Goal: Task Accomplishment & Management: Use online tool/utility

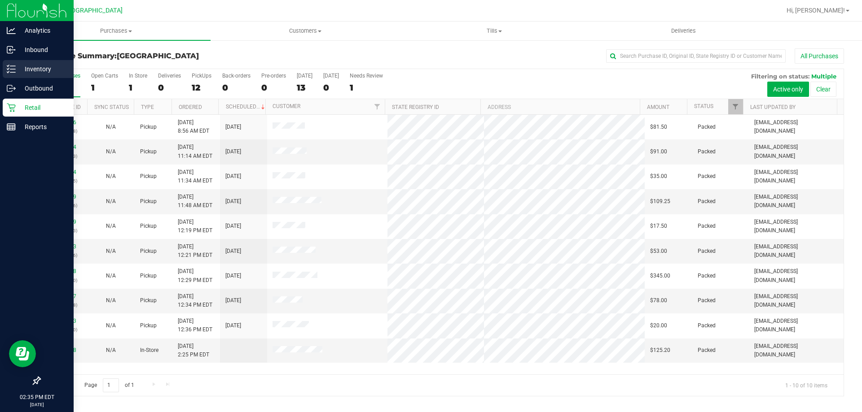
click at [33, 70] on p "Inventory" at bounding box center [43, 69] width 54 height 11
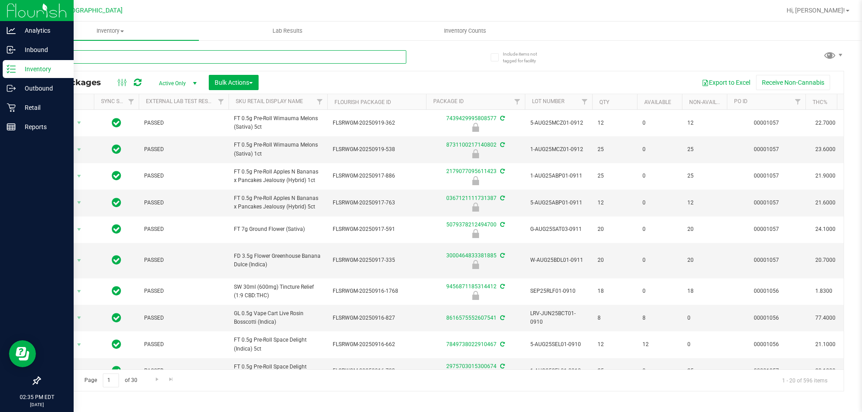
click at [85, 57] on input "text" at bounding box center [222, 56] width 367 height 13
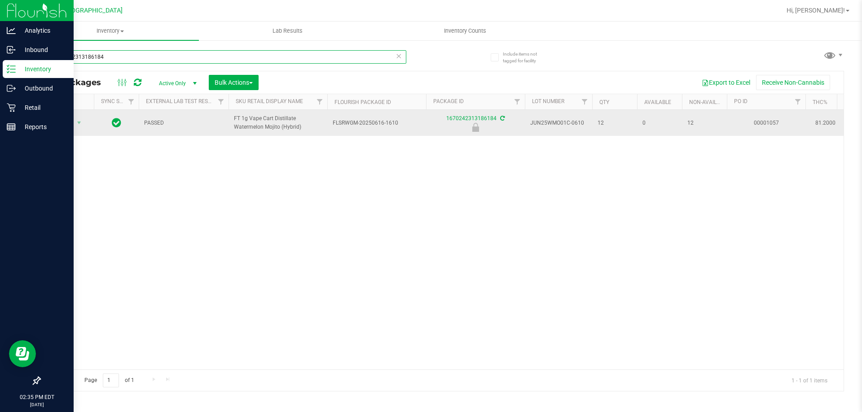
type input "1670242313186184"
click at [74, 121] on span "select" at bounding box center [79, 123] width 11 height 13
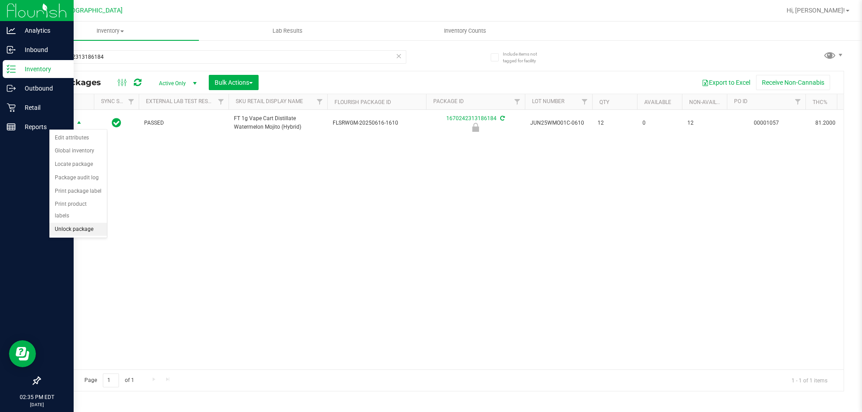
click at [83, 223] on li "Unlock package" at bounding box center [77, 229] width 57 height 13
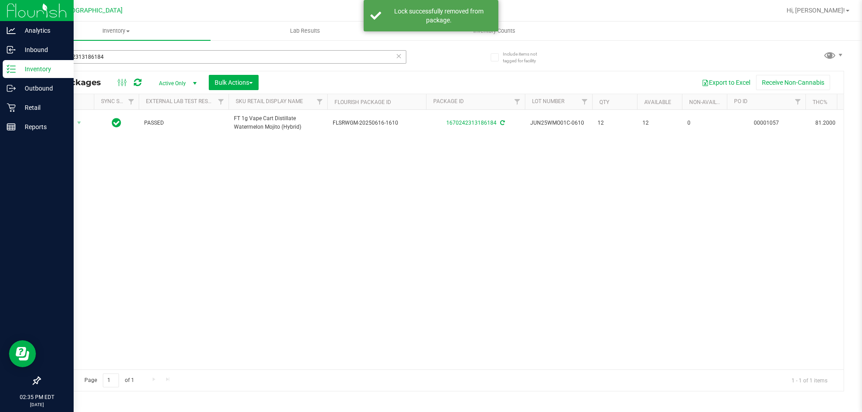
click at [113, 62] on div "1670242313186184" at bounding box center [222, 60] width 367 height 21
drag, startPoint x: 112, startPoint y: 53, endPoint x: 0, endPoint y: 7, distance: 121.3
click at [0, 7] on div "Analytics Inbound Inventory Outbound Retail Reports 02:35 PM EDT 09/26/2025 09/…" at bounding box center [431, 206] width 862 height 412
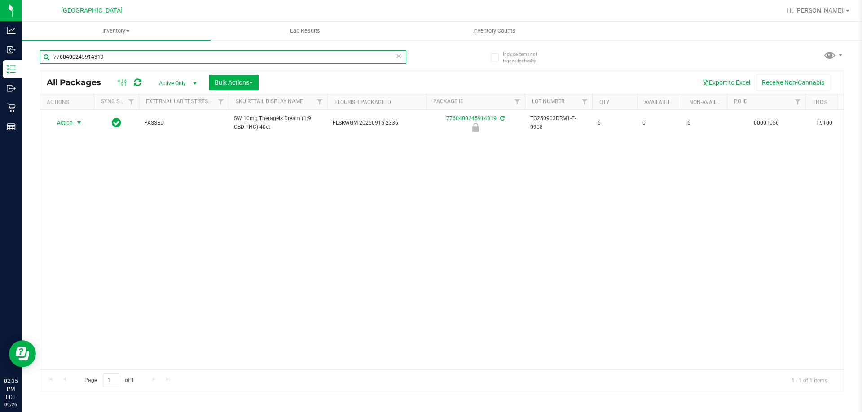
type input "7760400245914319"
click at [66, 123] on span "Action" at bounding box center [61, 123] width 24 height 13
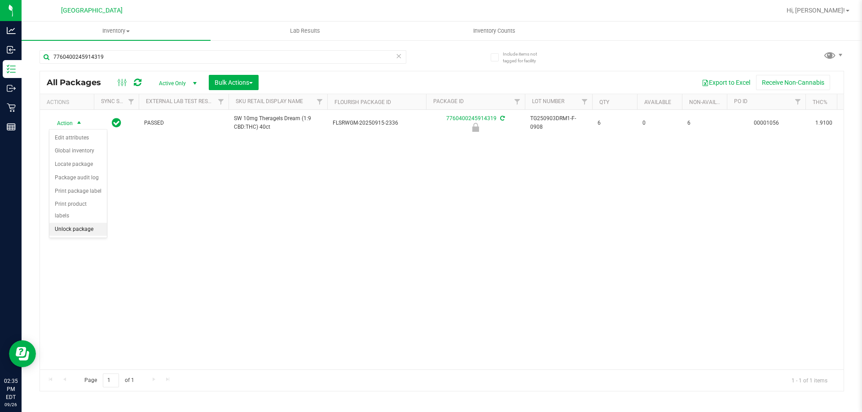
click at [73, 223] on li "Unlock package" at bounding box center [77, 229] width 57 height 13
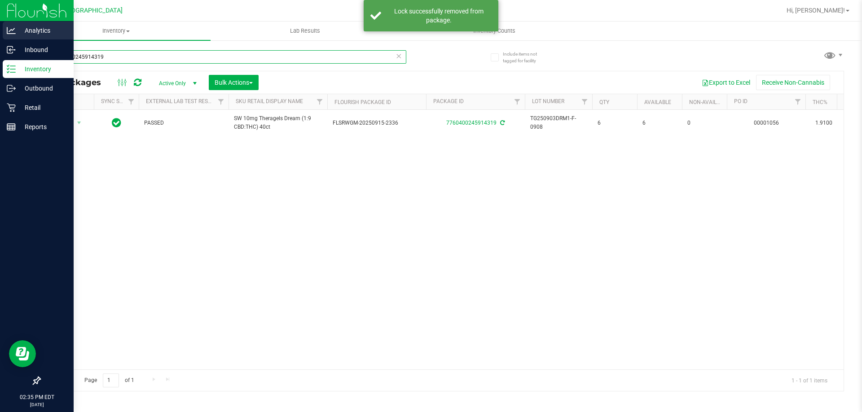
drag, startPoint x: 110, startPoint y: 53, endPoint x: 0, endPoint y: 36, distance: 111.2
click at [0, 39] on div "Analytics Inbound Inventory Outbound Retail Reports 02:35 PM EDT 09/26/2025 09/…" at bounding box center [431, 206] width 862 height 412
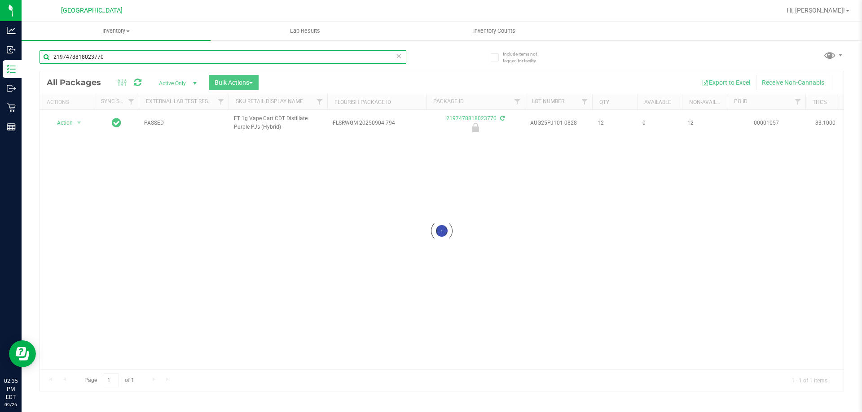
type input "2197478818023770"
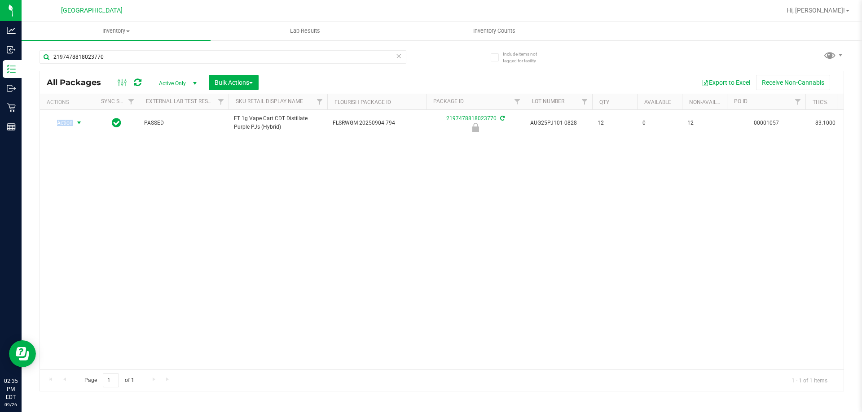
click at [70, 122] on span "Action" at bounding box center [61, 123] width 24 height 13
click at [76, 223] on li "Unlock package" at bounding box center [77, 229] width 57 height 13
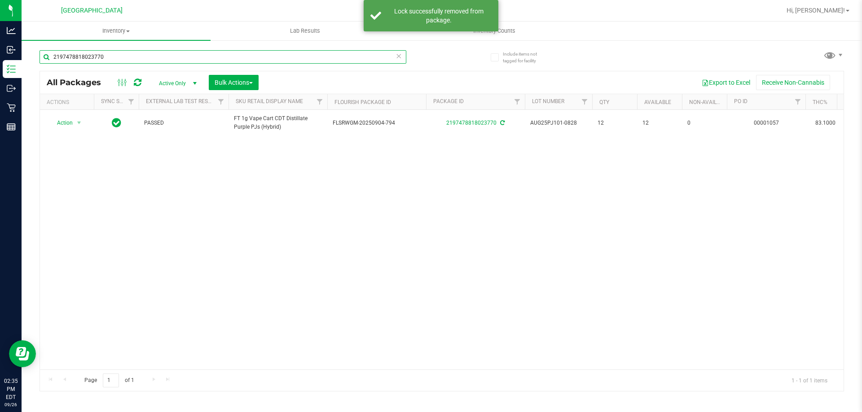
drag, startPoint x: 115, startPoint y: 59, endPoint x: 0, endPoint y: -35, distance: 148.4
click at [0, 0] on html "Analytics Inbound Inventory Outbound Retail Reports 02:35 PM EDT 09/26/2025 09/…" at bounding box center [431, 206] width 862 height 412
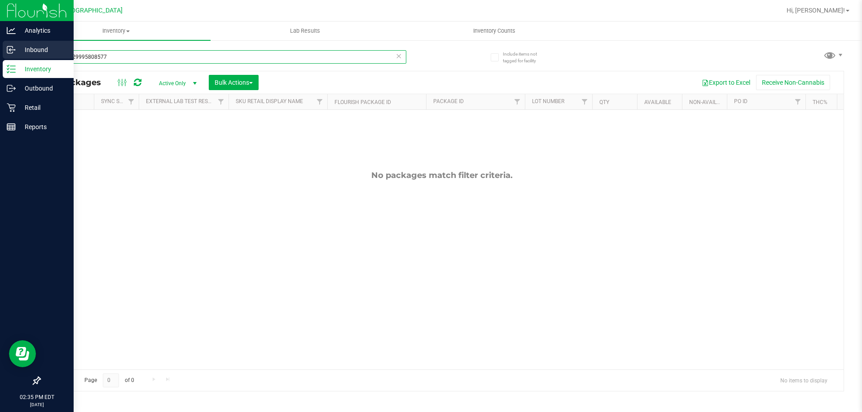
drag, startPoint x: 132, startPoint y: 53, endPoint x: 0, endPoint y: 53, distance: 131.9
click at [0, 62] on div "Analytics Inbound Inventory Outbound Retail Reports 02:35 PM EDT 09/26/2025 09/…" at bounding box center [431, 206] width 862 height 412
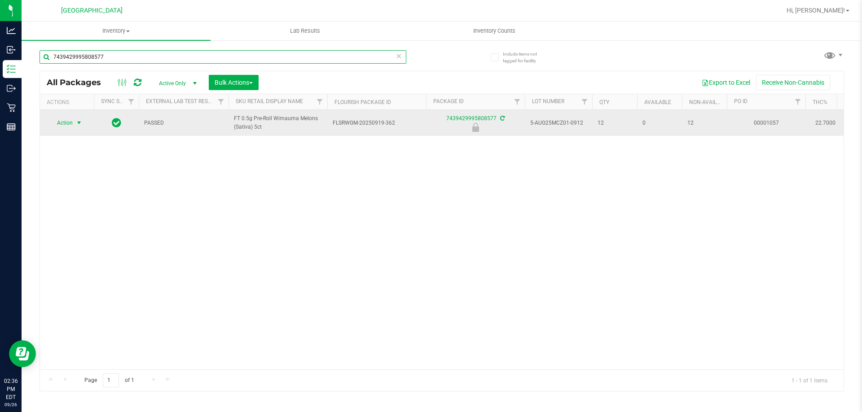
type input "7439429995808577"
click at [76, 121] on span "select" at bounding box center [78, 122] width 7 height 7
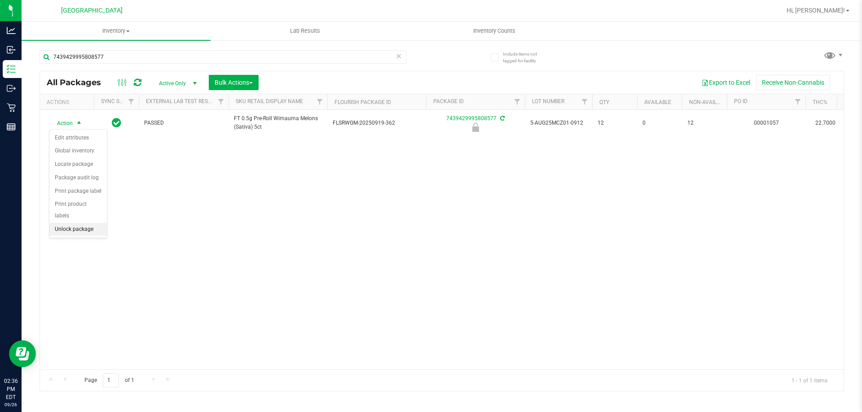
click at [89, 223] on li "Unlock package" at bounding box center [77, 229] width 57 height 13
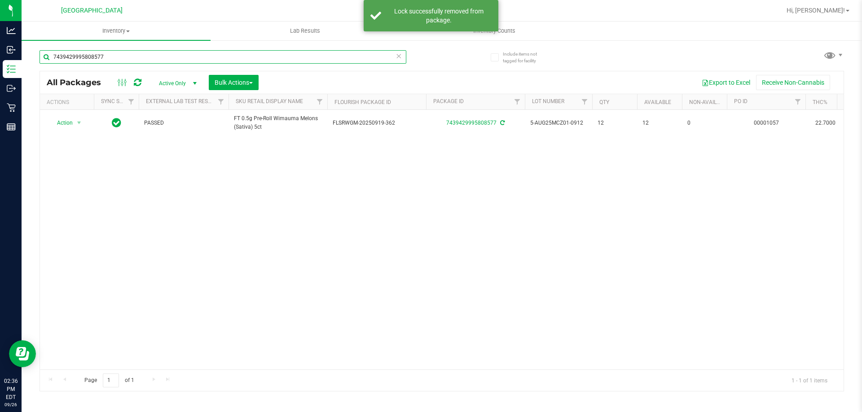
drag, startPoint x: 140, startPoint y: 57, endPoint x: 0, endPoint y: -47, distance: 174.3
click at [0, 0] on html "Analytics Inbound Inventory Outbound Retail Reports 02:36 PM EDT 09/26/2025 09/…" at bounding box center [431, 206] width 862 height 412
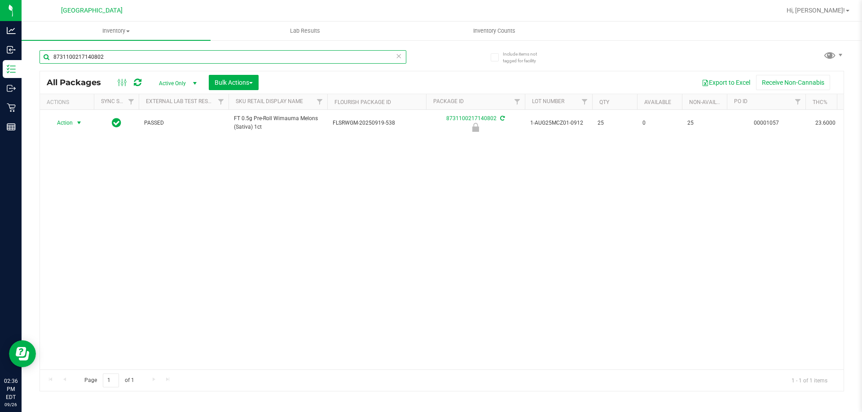
type input "8731100217140802"
click at [66, 121] on span "Action" at bounding box center [61, 123] width 24 height 13
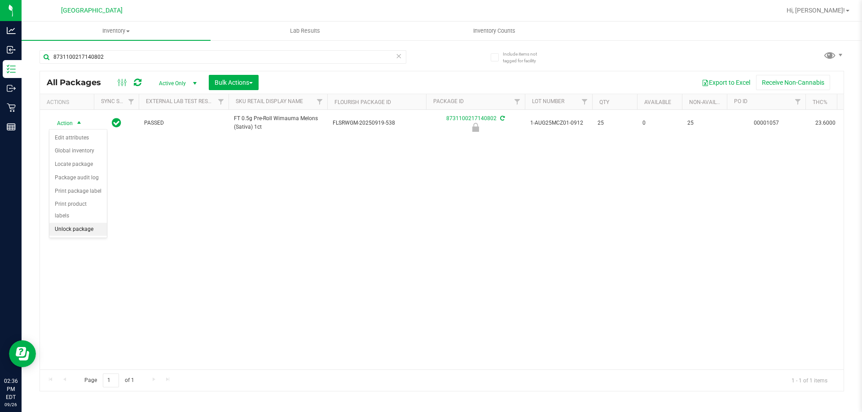
click at [62, 223] on li "Unlock package" at bounding box center [77, 229] width 57 height 13
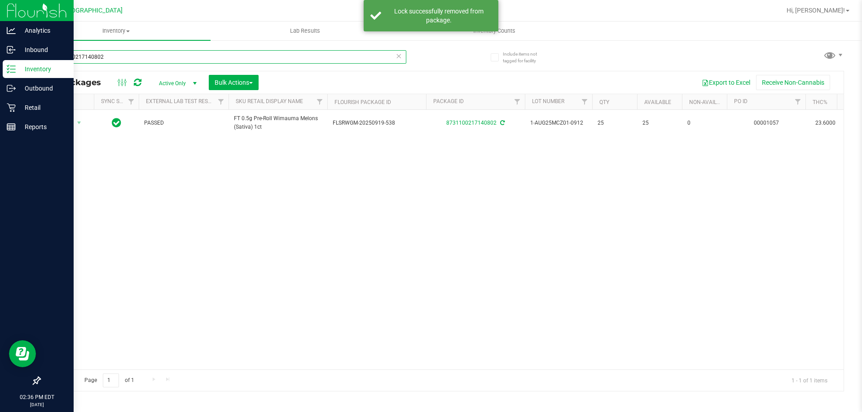
drag, startPoint x: 118, startPoint y: 53, endPoint x: 0, endPoint y: 0, distance: 129.0
click at [0, 0] on div "Analytics Inbound Inventory Outbound Retail Reports 02:36 PM EDT 09/26/2025 09/…" at bounding box center [431, 206] width 862 height 412
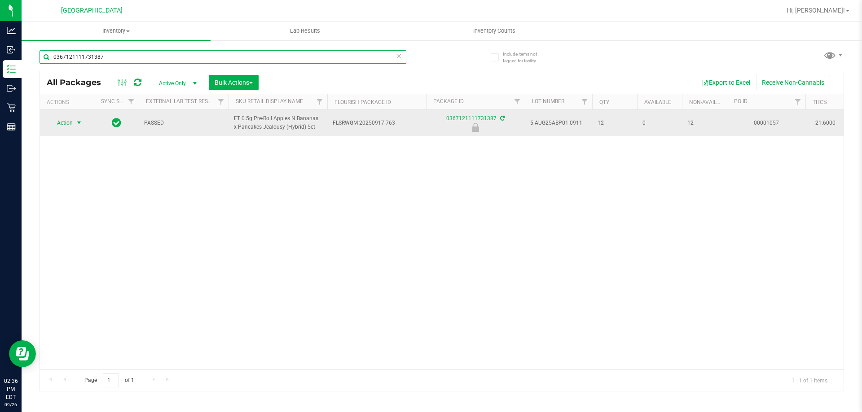
type input "0367121111731387"
click at [74, 124] on span "select" at bounding box center [79, 123] width 11 height 13
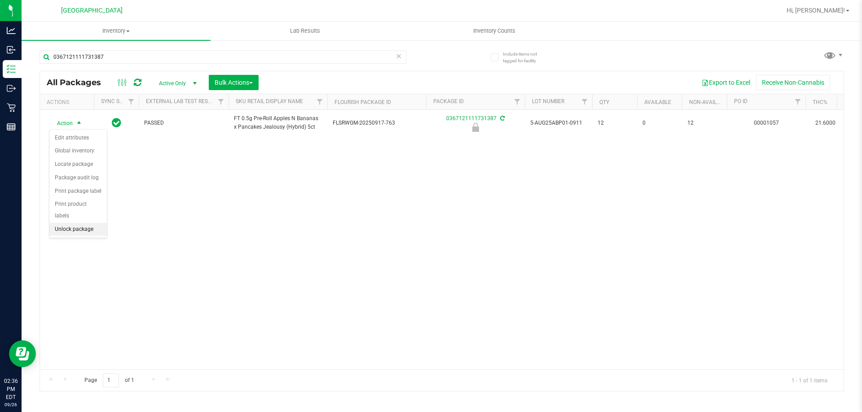
click at [83, 223] on li "Unlock package" at bounding box center [77, 229] width 57 height 13
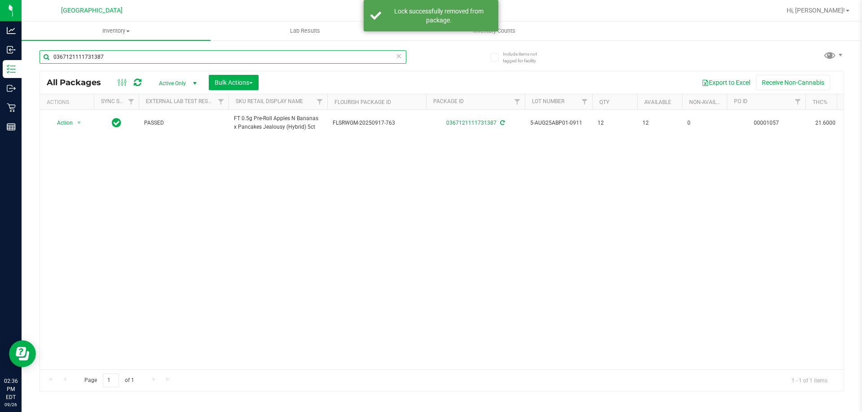
drag, startPoint x: 111, startPoint y: 60, endPoint x: 0, endPoint y: -7, distance: 129.5
click at [0, 0] on html "Analytics Inbound Inventory Outbound Retail Reports 02:36 PM EDT 09/26/2025 09/…" at bounding box center [431, 206] width 862 height 412
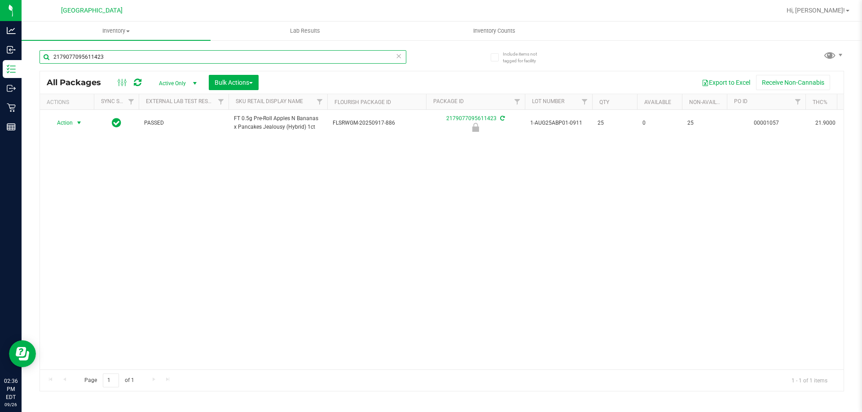
type input "2179077095611423"
click at [75, 121] on span "select" at bounding box center [78, 122] width 7 height 7
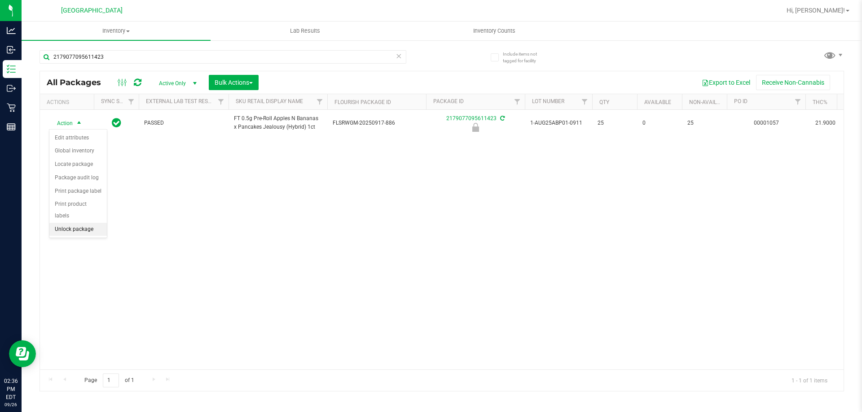
click at [91, 223] on li "Unlock package" at bounding box center [77, 229] width 57 height 13
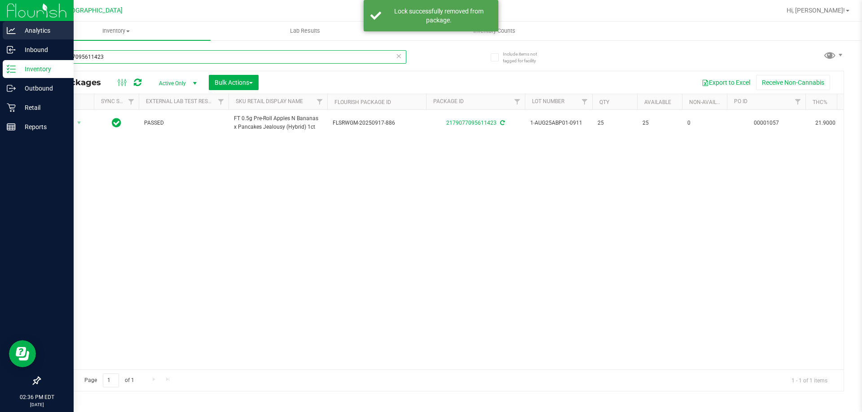
drag, startPoint x: 0, startPoint y: 51, endPoint x: 0, endPoint y: 23, distance: 27.8
click at [0, 36] on div "Analytics Inbound Inventory Outbound Retail Reports 02:36 PM EDT 09/26/2025 09/…" at bounding box center [431, 206] width 862 height 412
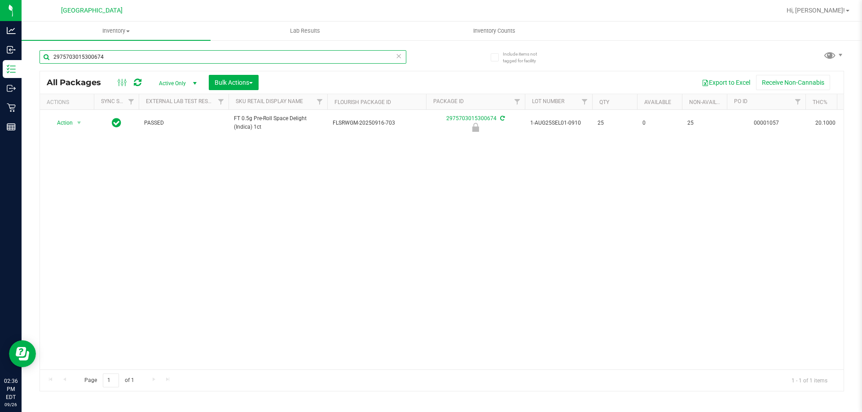
type input "2975703015300674"
click at [71, 120] on span "Action" at bounding box center [61, 123] width 24 height 13
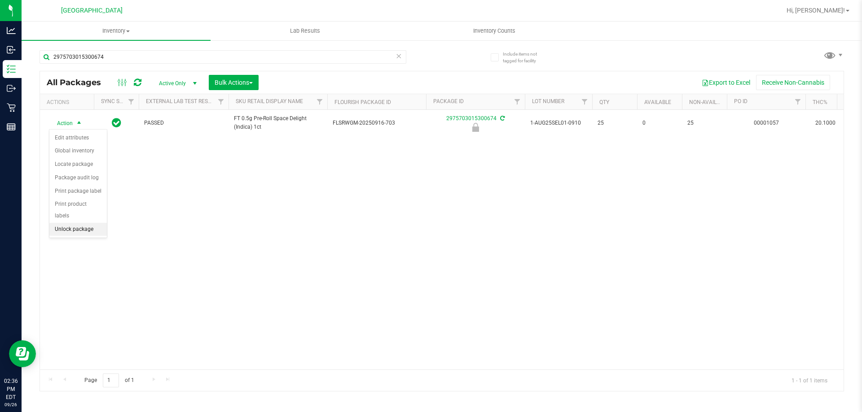
click at [88, 223] on li "Unlock package" at bounding box center [77, 229] width 57 height 13
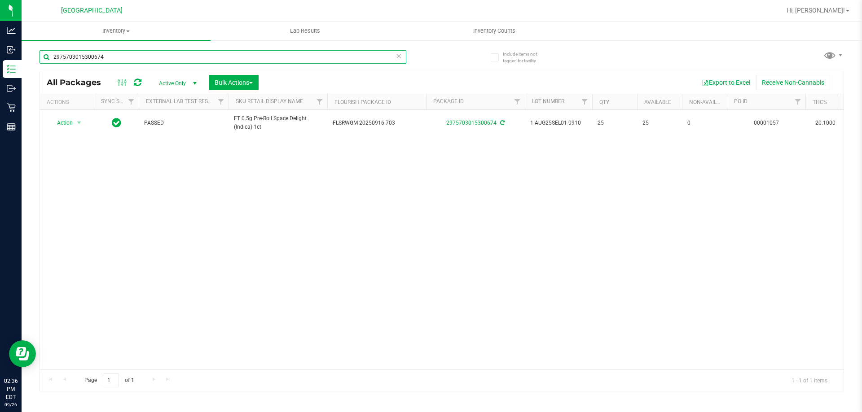
drag, startPoint x: 105, startPoint y: 58, endPoint x: 0, endPoint y: -54, distance: 154.0
click at [0, 0] on html "Analytics Inbound Inventory Outbound Retail Reports 02:36 PM EDT 09/26/2025 09/…" at bounding box center [431, 206] width 862 height 412
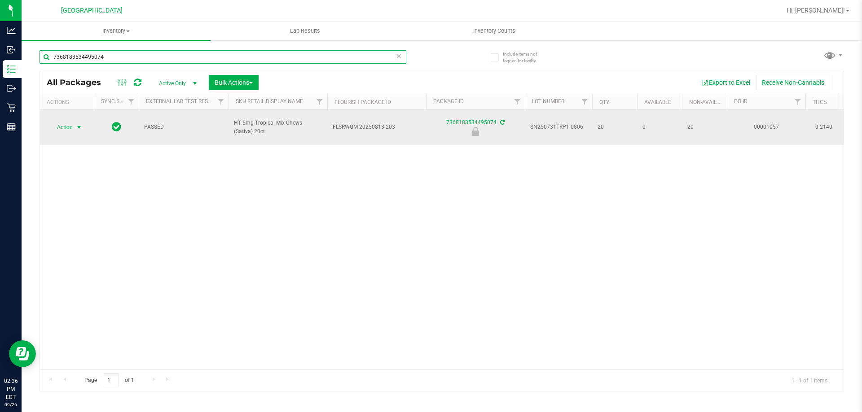
type input "7368183534495074"
click at [69, 127] on span "Action" at bounding box center [61, 127] width 24 height 13
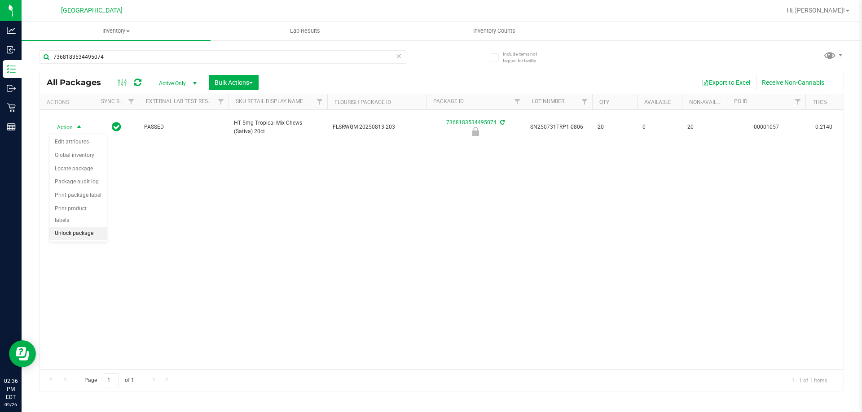
click at [86, 227] on li "Unlock package" at bounding box center [77, 233] width 57 height 13
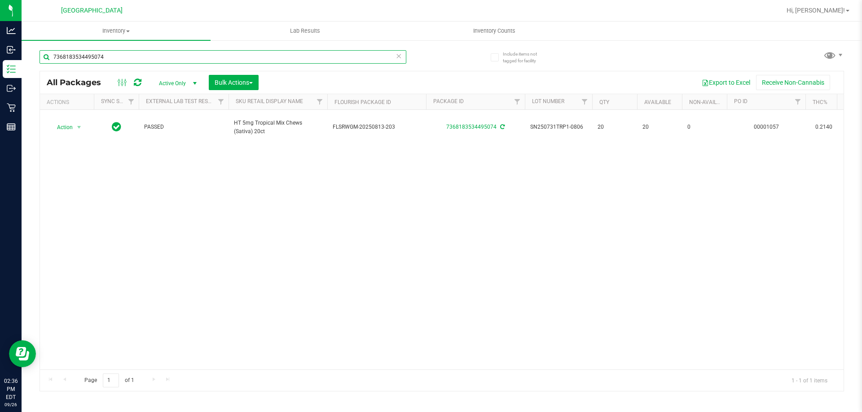
drag, startPoint x: 118, startPoint y: 58, endPoint x: 0, endPoint y: -54, distance: 162.8
click at [0, 0] on html "Analytics Inbound Inventory Outbound Retail Reports 02:36 PM EDT 09/26/2025 09/…" at bounding box center [431, 206] width 862 height 412
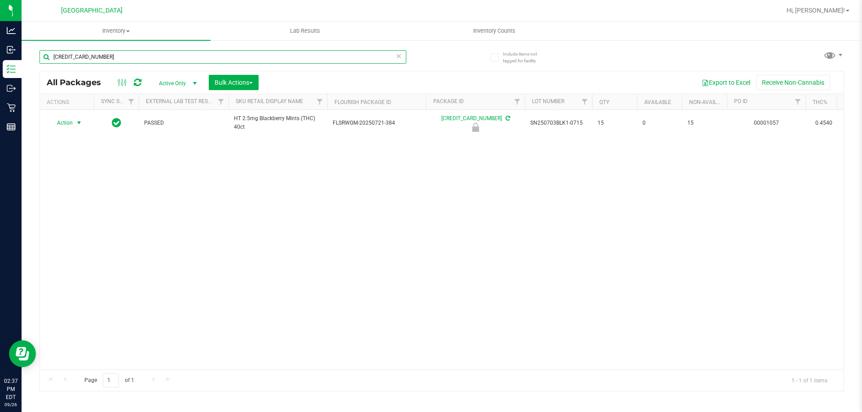
type input "5996327877149254"
click at [68, 122] on span "Action" at bounding box center [61, 123] width 24 height 13
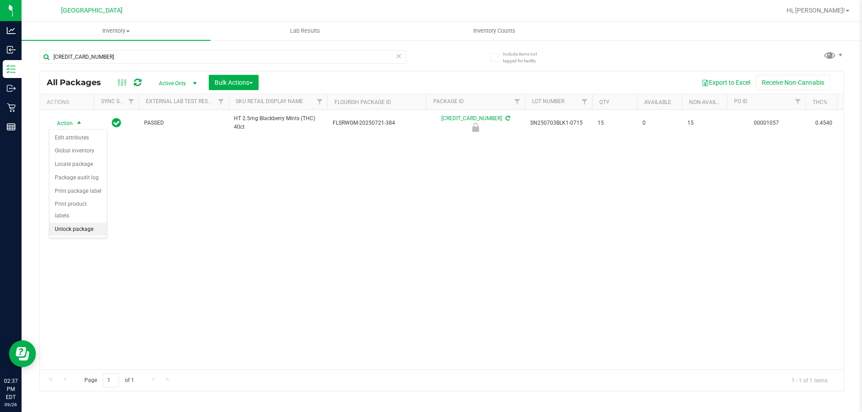
click at [73, 223] on li "Unlock package" at bounding box center [77, 229] width 57 height 13
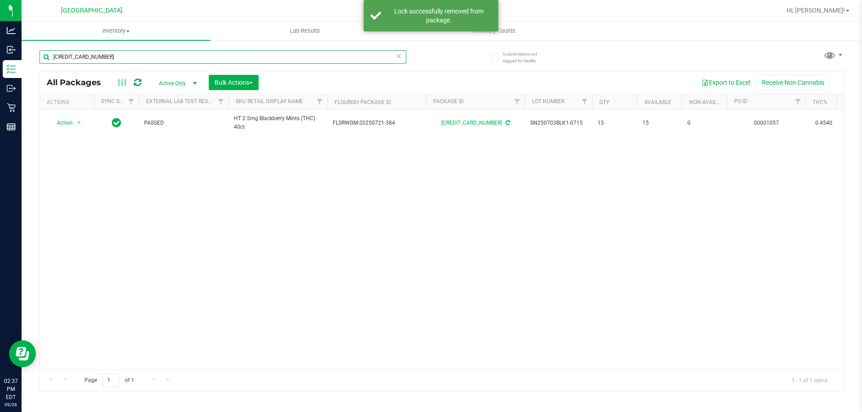
drag, startPoint x: 122, startPoint y: 53, endPoint x: 0, endPoint y: -54, distance: 162.2
click at [0, 0] on html "Analytics Inbound Inventory Outbound Retail Reports 02:37 PM EDT 09/26/2025 09/…" at bounding box center [431, 206] width 862 height 412
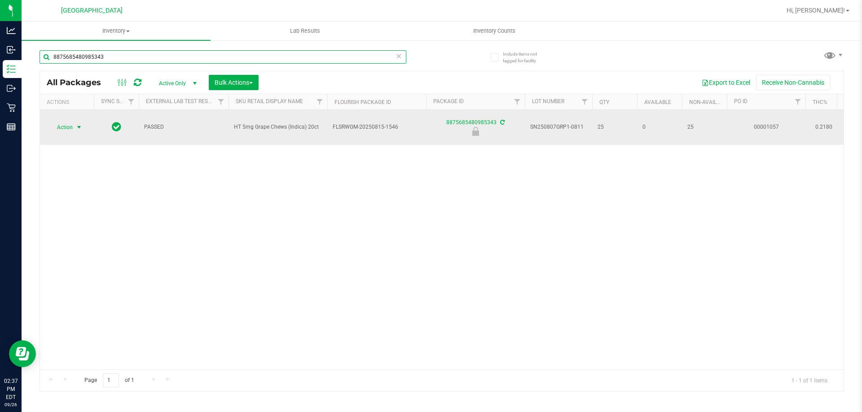
type input "8875685480985343"
click at [69, 127] on span "Action" at bounding box center [61, 127] width 24 height 13
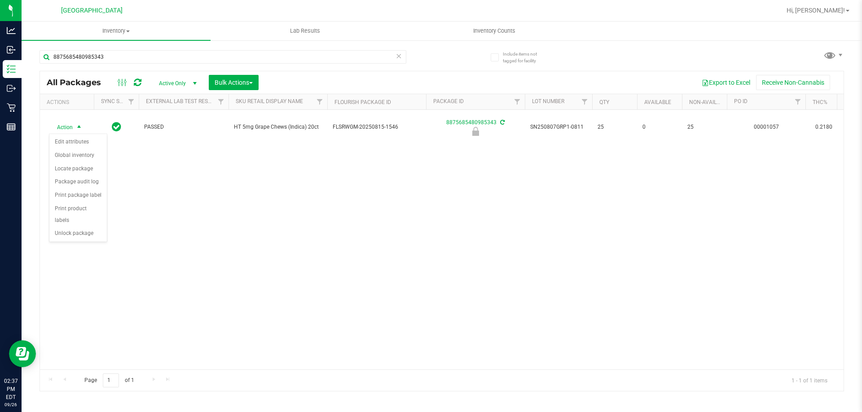
click at [78, 229] on ul "Edit attributes Global inventory Locate package Package audit log Print package…" at bounding box center [77, 188] width 57 height 105
click at [79, 227] on li "Unlock package" at bounding box center [77, 233] width 57 height 13
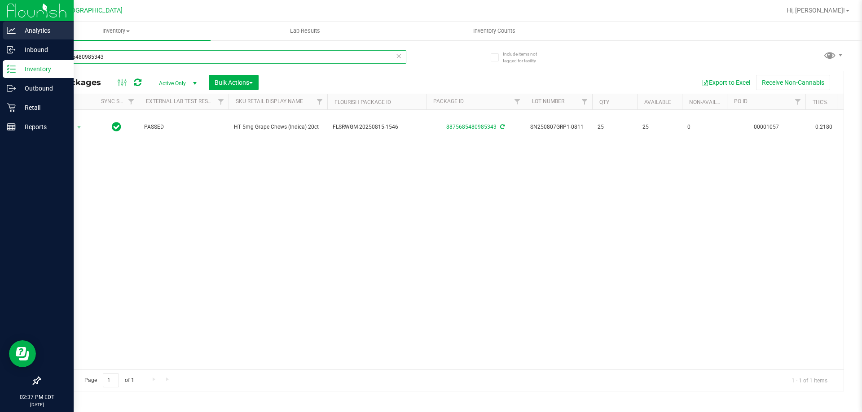
drag, startPoint x: 127, startPoint y: 59, endPoint x: 0, endPoint y: 31, distance: 130.0
click at [0, 36] on div "Analytics Inbound Inventory Outbound Retail Reports 02:37 PM EDT 09/26/2025 09/…" at bounding box center [431, 206] width 862 height 412
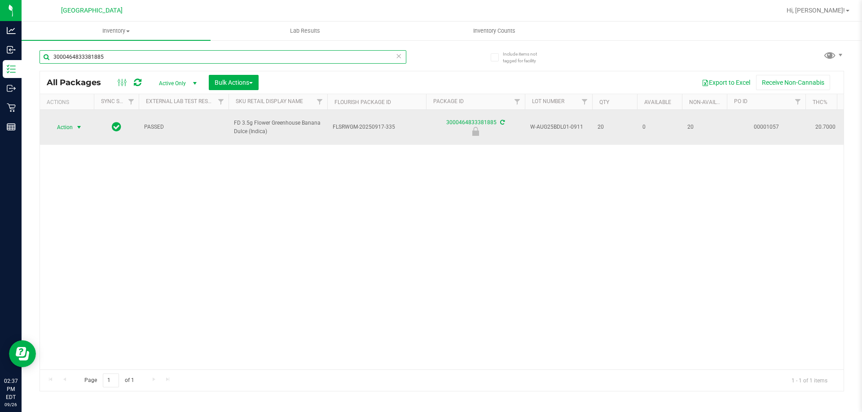
type input "3000464833381885"
click at [74, 121] on span "select" at bounding box center [79, 127] width 11 height 13
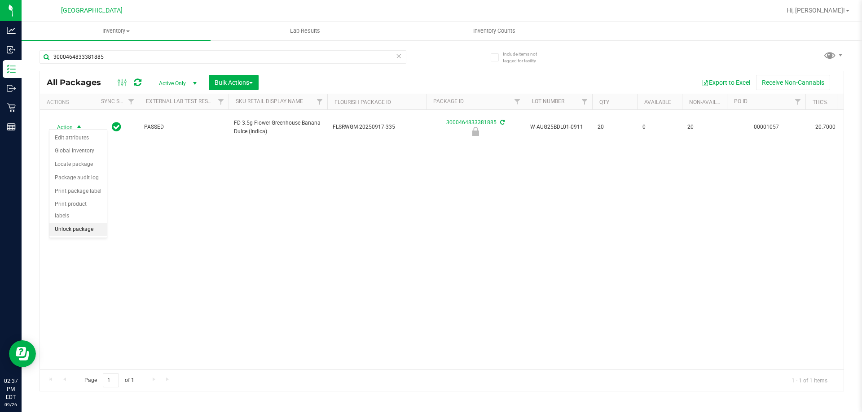
click at [78, 223] on li "Unlock package" at bounding box center [77, 229] width 57 height 13
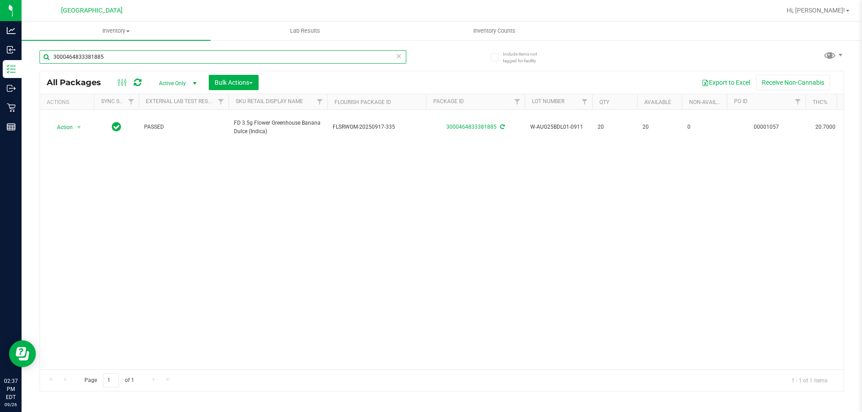
drag, startPoint x: 120, startPoint y: 57, endPoint x: 0, endPoint y: -48, distance: 159.1
click at [0, 0] on html "Analytics Inbound Inventory Outbound Retail Reports 02:37 PM EDT 09/26/2025 09/…" at bounding box center [431, 206] width 862 height 412
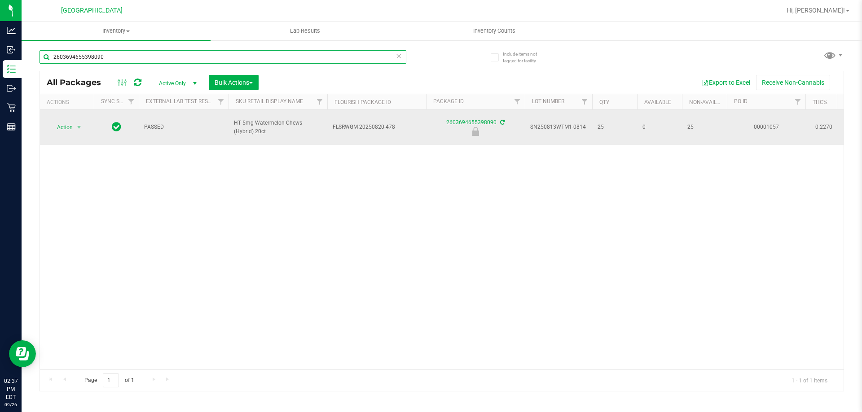
type input "2603694655398090"
click at [72, 129] on span "Action" at bounding box center [61, 127] width 24 height 13
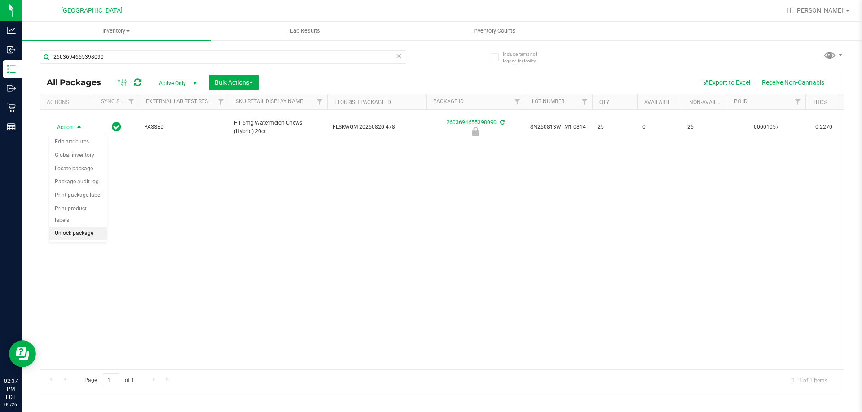
click at [84, 227] on li "Unlock package" at bounding box center [77, 233] width 57 height 13
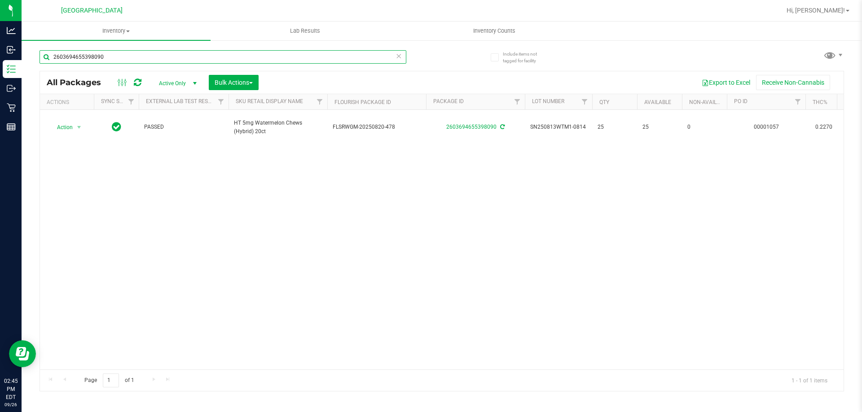
drag, startPoint x: 114, startPoint y: 57, endPoint x: 0, endPoint y: -49, distance: 156.2
click at [0, 0] on html "Analytics Inbound Inventory Outbound Retail Reports 02:45 PM EDT 09/26/2025 09/…" at bounding box center [431, 206] width 862 height 412
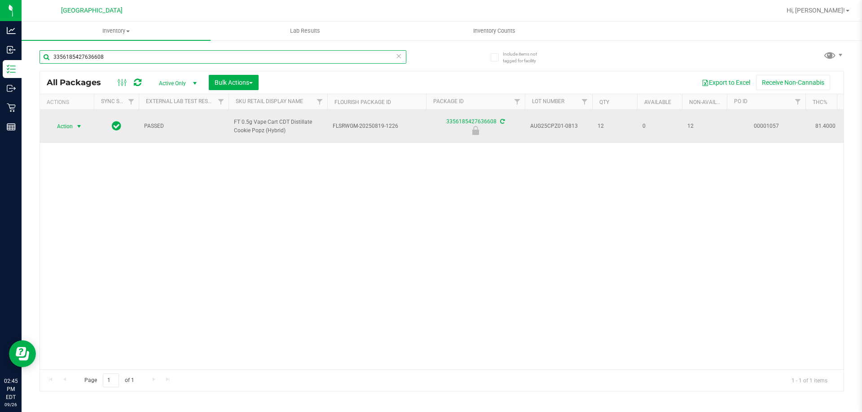
type input "3356185427636608"
click at [70, 124] on span "Action" at bounding box center [61, 126] width 24 height 13
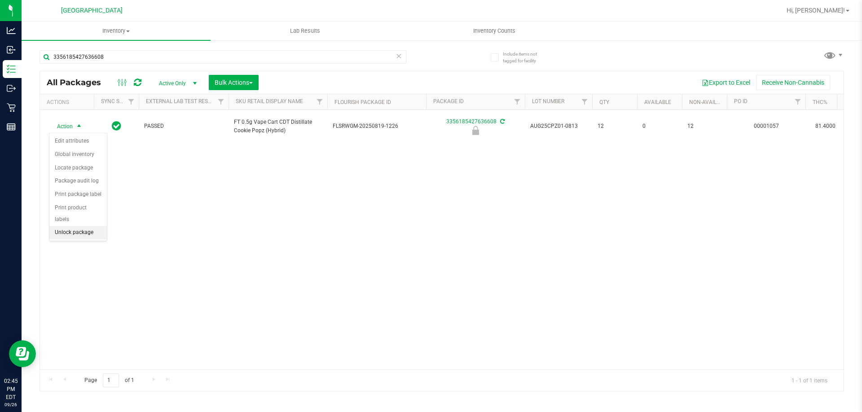
click at [80, 226] on li "Unlock package" at bounding box center [77, 232] width 57 height 13
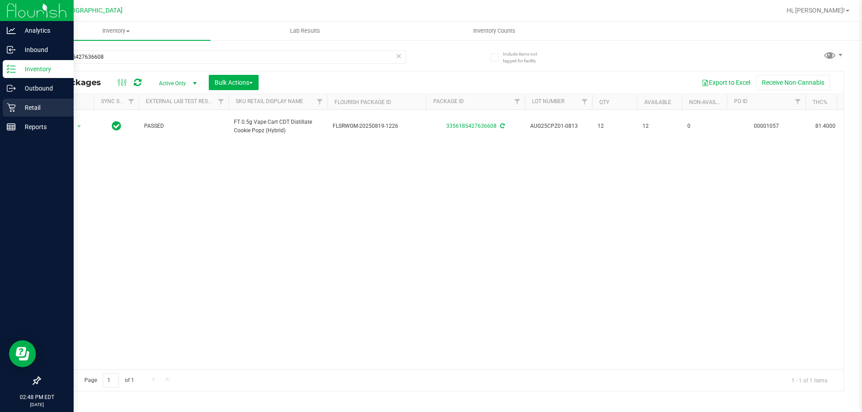
click at [14, 114] on div "Retail" at bounding box center [38, 108] width 71 height 18
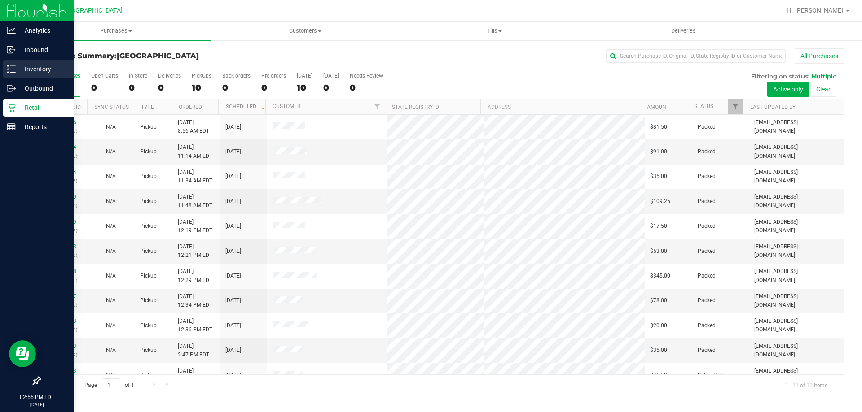
click at [24, 67] on p "Inventory" at bounding box center [43, 69] width 54 height 11
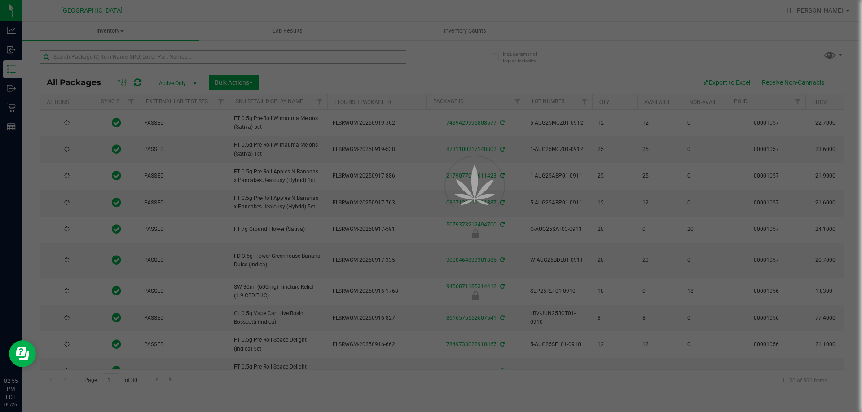
click at [111, 60] on div at bounding box center [431, 206] width 862 height 412
type input "[DATE]"
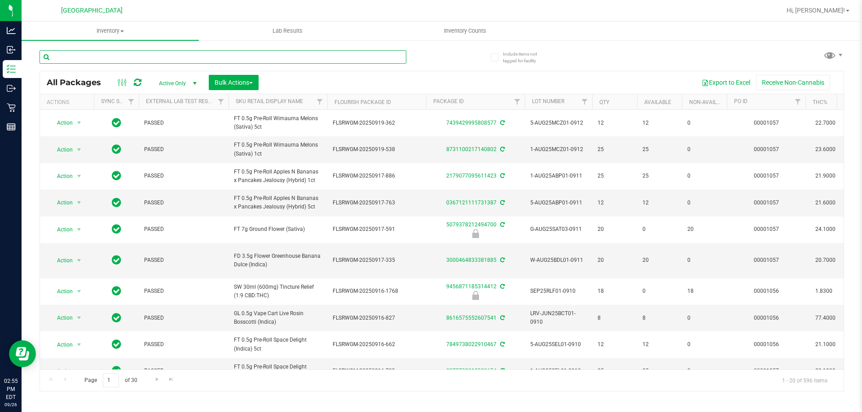
click at [111, 60] on input "text" at bounding box center [222, 56] width 367 height 13
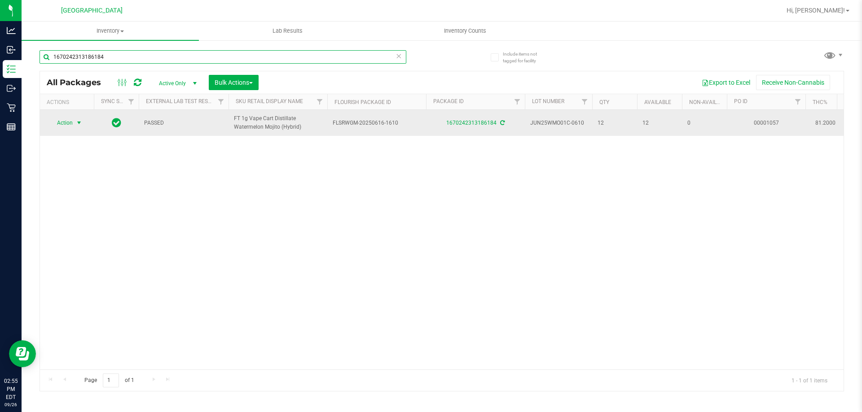
type input "1670242313186184"
click at [66, 122] on span "Action" at bounding box center [61, 123] width 24 height 13
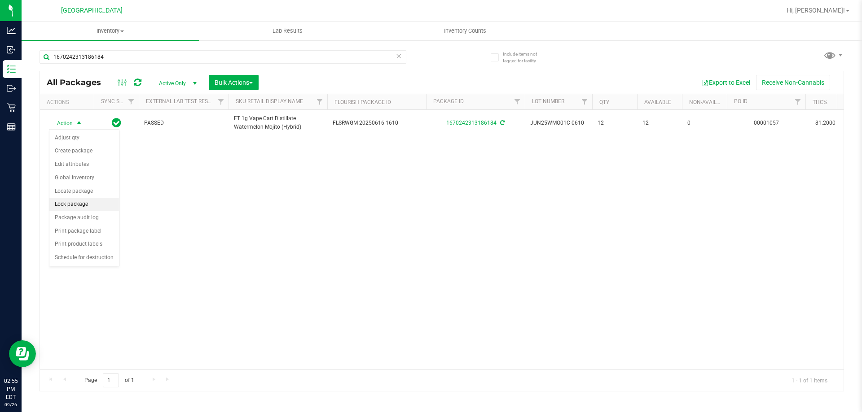
click at [69, 208] on li "Lock package" at bounding box center [84, 204] width 70 height 13
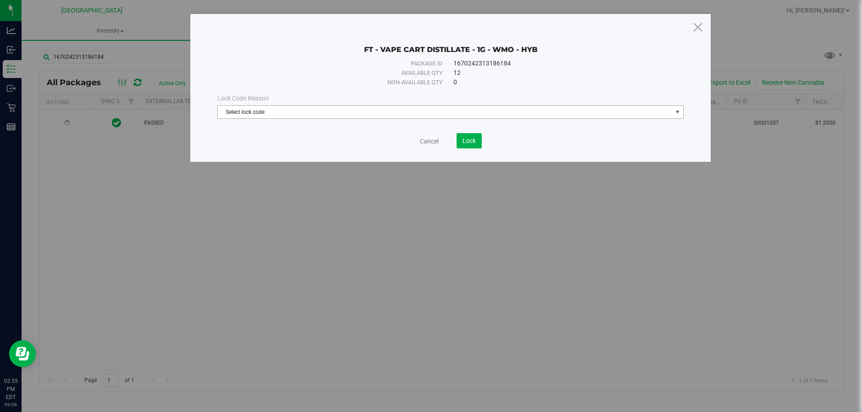
click at [364, 111] on span "Select lock code" at bounding box center [445, 112] width 454 height 13
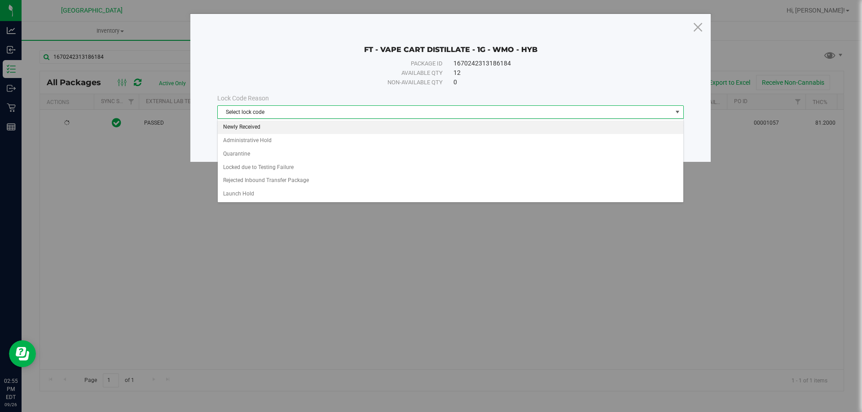
click at [270, 129] on li "Newly Received" at bounding box center [450, 127] width 465 height 13
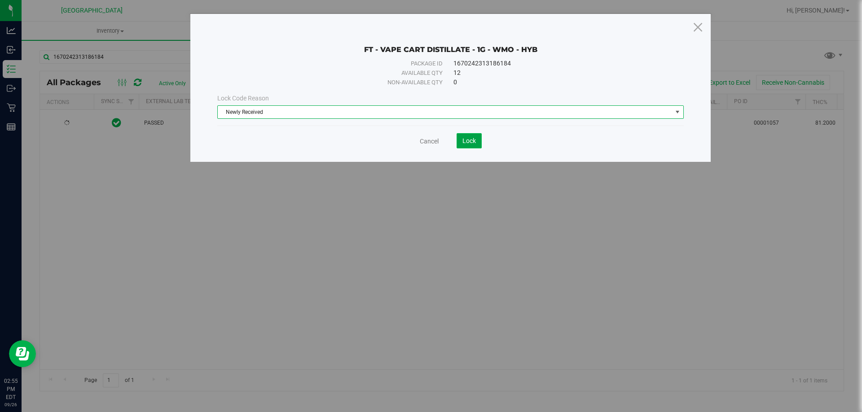
click at [481, 143] on button "Lock" at bounding box center [468, 140] width 25 height 15
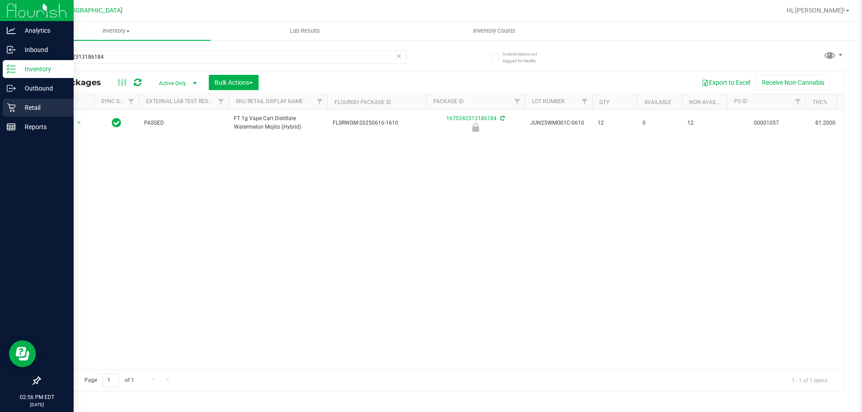
click at [13, 108] on icon at bounding box center [11, 107] width 9 height 9
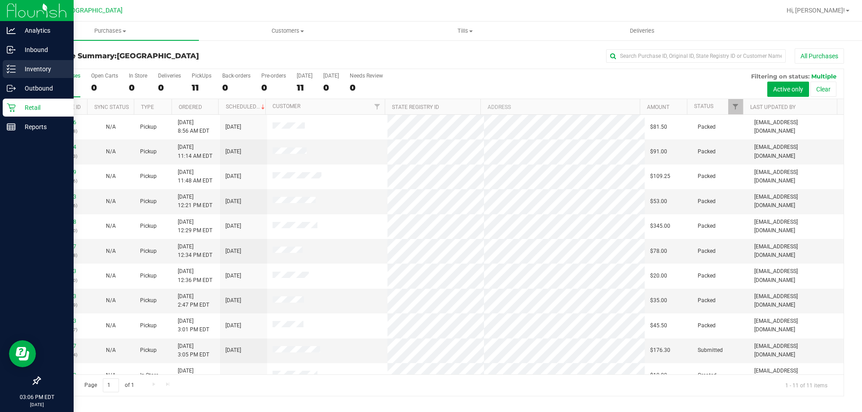
click at [17, 64] on p "Inventory" at bounding box center [43, 69] width 54 height 11
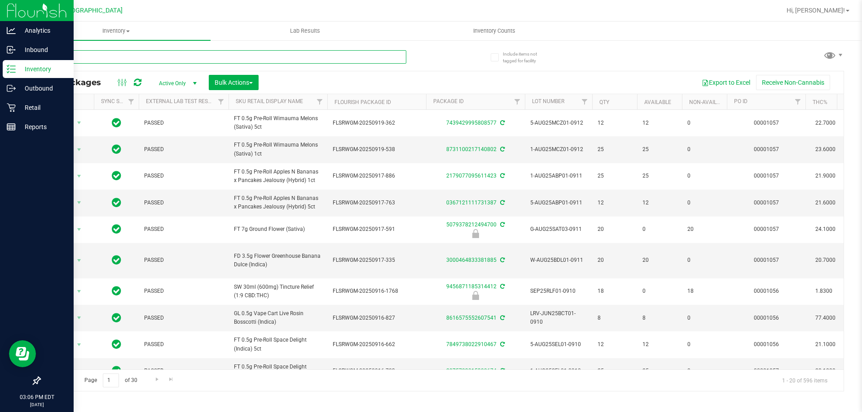
click at [160, 56] on input "text" at bounding box center [222, 56] width 367 height 13
click at [161, 56] on input "text" at bounding box center [222, 56] width 367 height 13
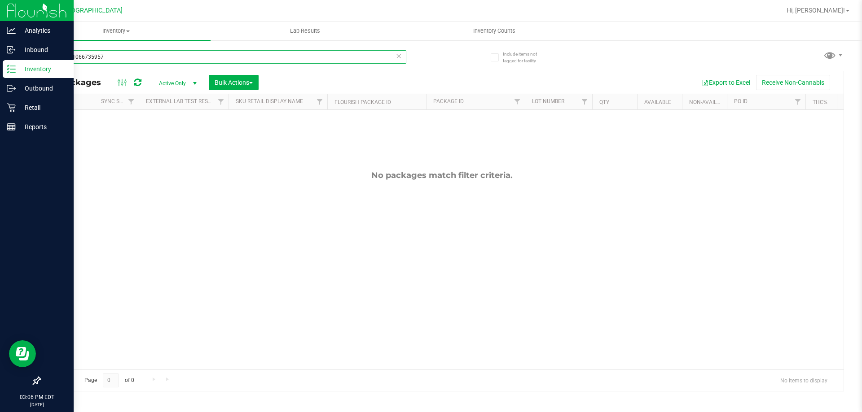
click at [160, 57] on input "8079331066735957" at bounding box center [222, 56] width 367 height 13
type input "1016344228003575"
click at [160, 57] on input "1016344228003575" at bounding box center [222, 56] width 367 height 13
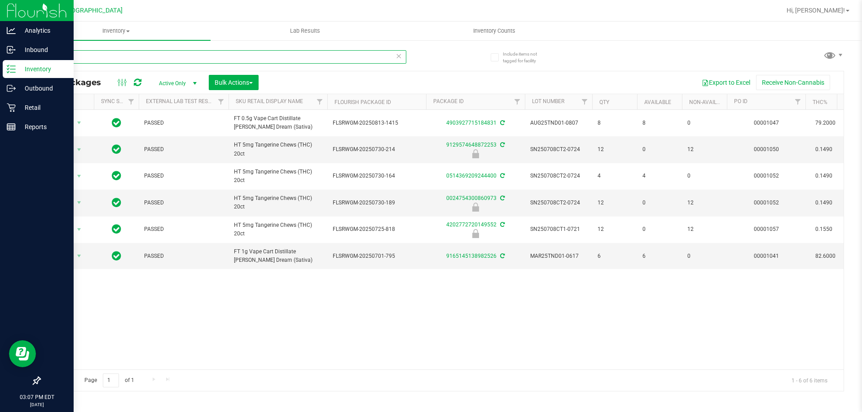
click at [149, 58] on input "tang" at bounding box center [222, 56] width 367 height 13
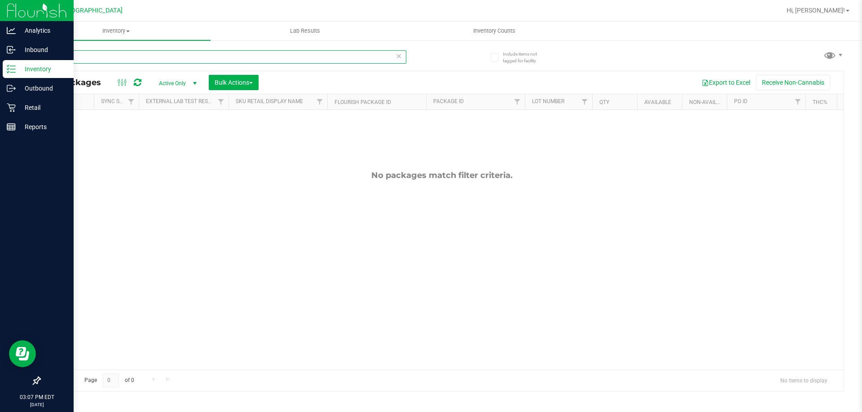
click at [149, 58] on input "trop mix" at bounding box center [222, 56] width 367 height 13
type input "t"
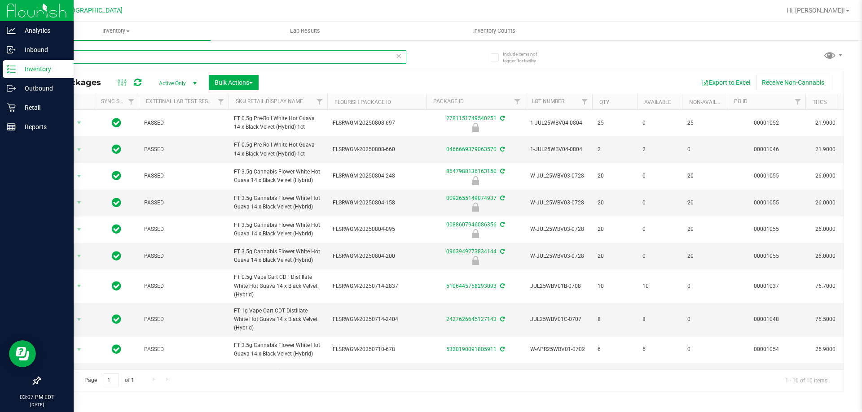
click at [277, 55] on input "wbv" at bounding box center [222, 56] width 367 height 13
type input "yhi"
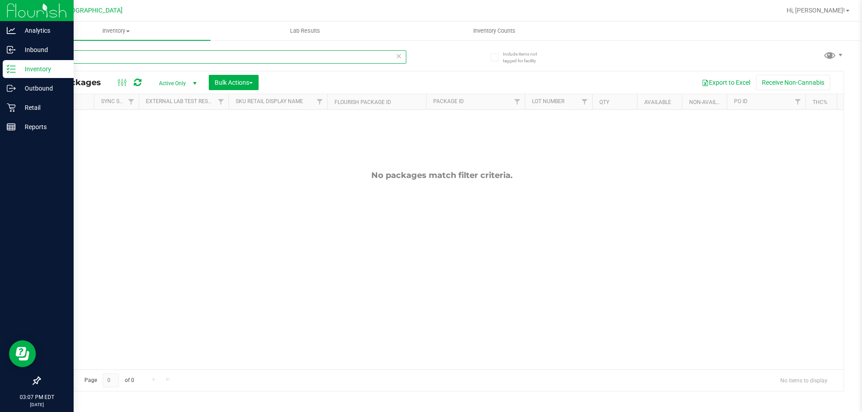
click at [261, 57] on input "yhi" at bounding box center [222, 56] width 367 height 13
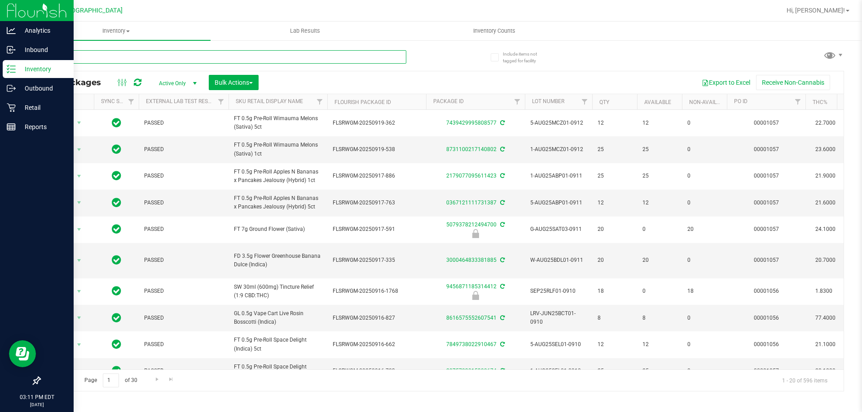
click at [68, 62] on input "text" at bounding box center [222, 56] width 367 height 13
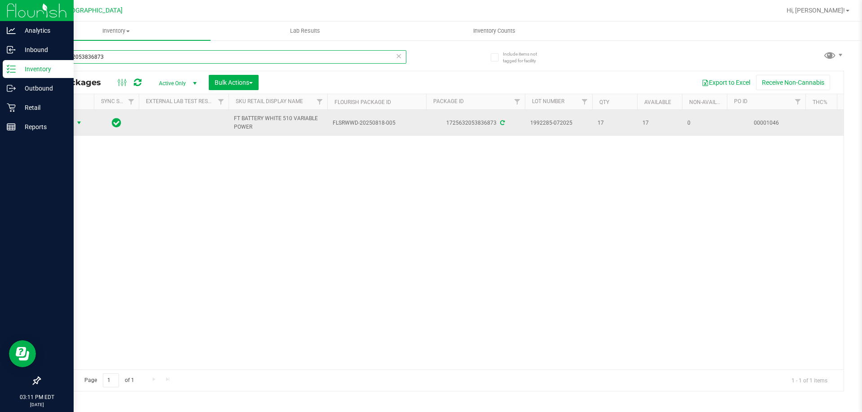
type input "1725632053836873"
click at [78, 126] on span "select" at bounding box center [78, 122] width 7 height 7
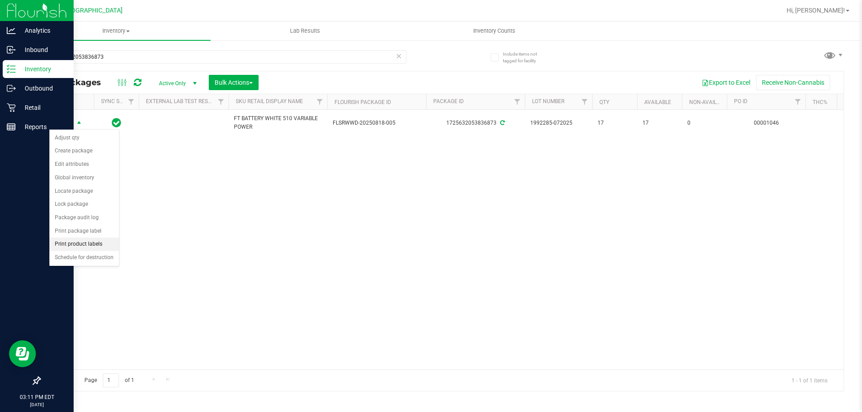
click at [106, 241] on li "Print product labels" at bounding box center [84, 244] width 70 height 13
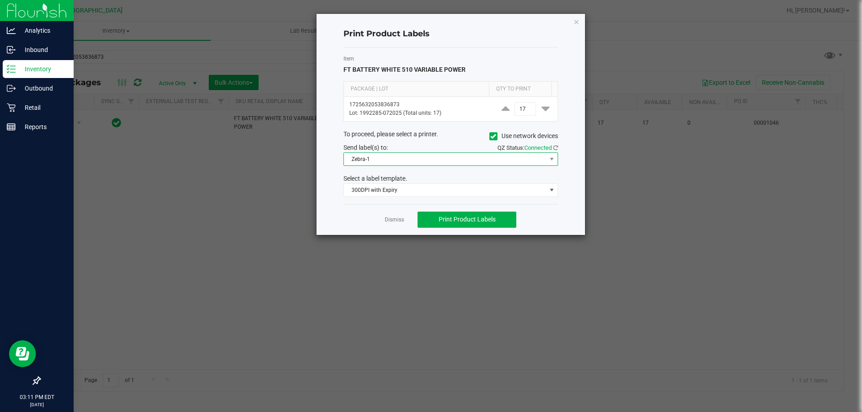
click at [390, 161] on span "Zebra-1" at bounding box center [445, 159] width 202 height 13
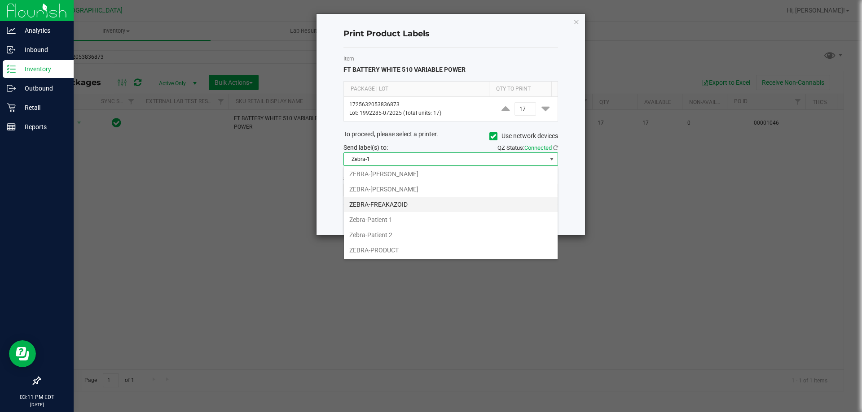
scroll to position [48, 0]
click at [392, 246] on li "ZEBRA-PRODUCT" at bounding box center [451, 249] width 214 height 15
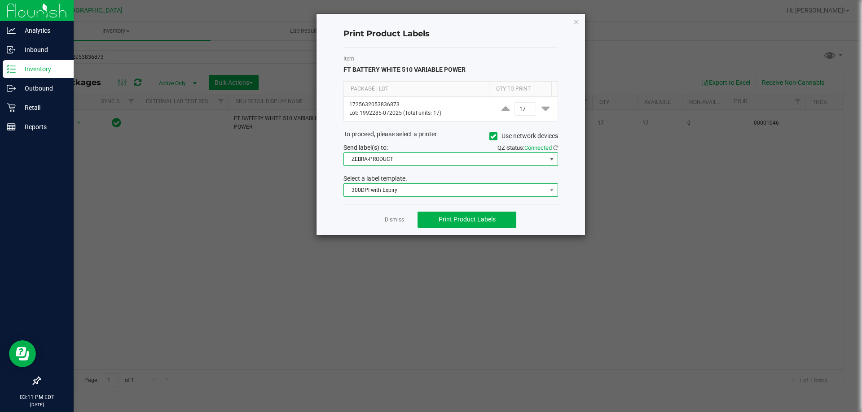
click at [390, 189] on span "300DPI with Expiry" at bounding box center [445, 190] width 202 height 13
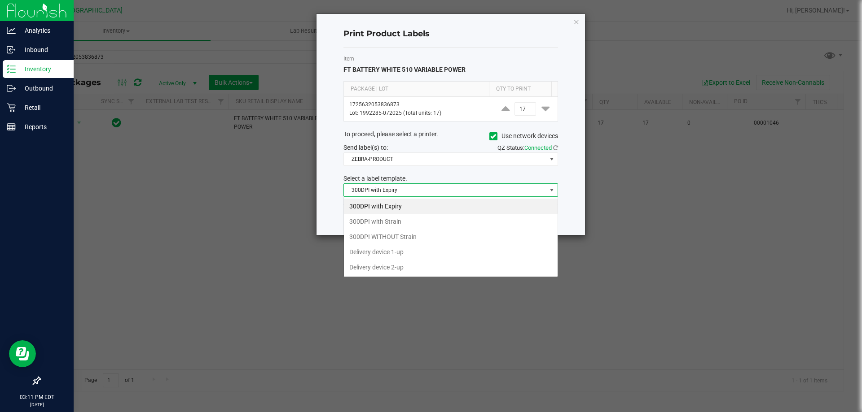
scroll to position [13, 215]
click at [390, 189] on span "300DPI with Expiry" at bounding box center [445, 190] width 202 height 13
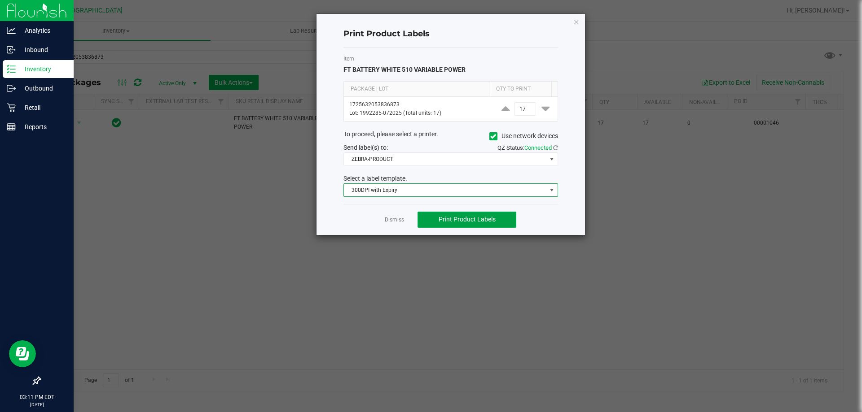
click at [502, 220] on button "Print Product Labels" at bounding box center [466, 220] width 99 height 16
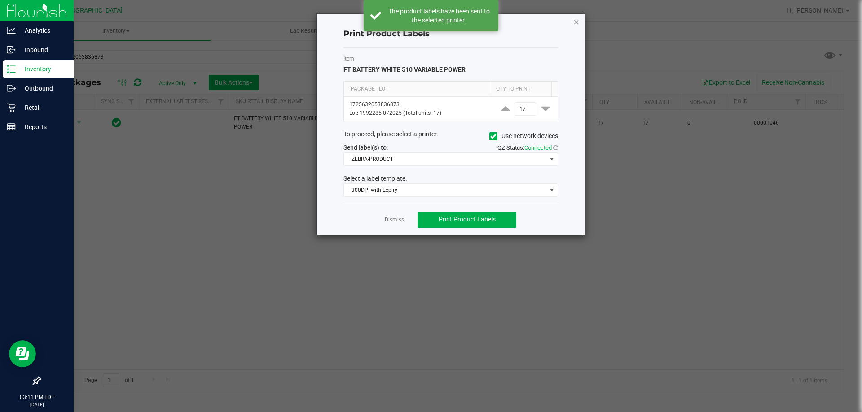
click at [576, 22] on icon "button" at bounding box center [576, 21] width 6 height 11
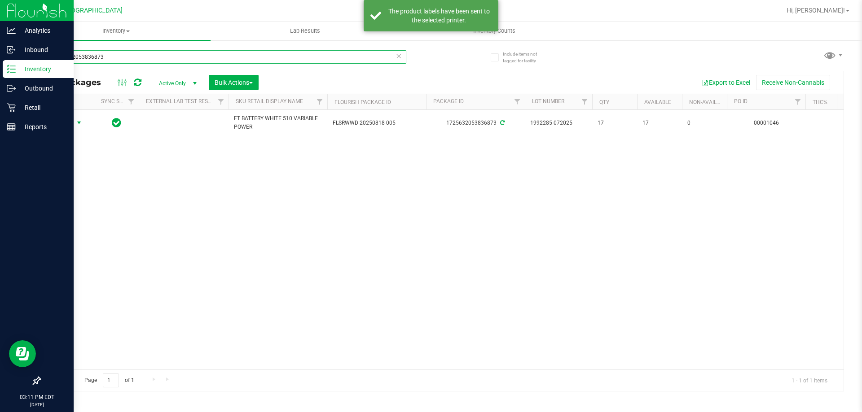
click at [106, 61] on input "1725632053836873" at bounding box center [222, 56] width 367 height 13
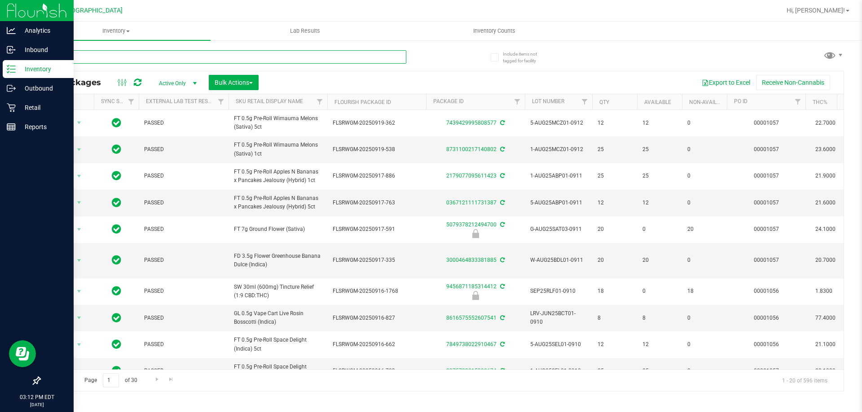
click at [106, 61] on input "text" at bounding box center [222, 56] width 367 height 13
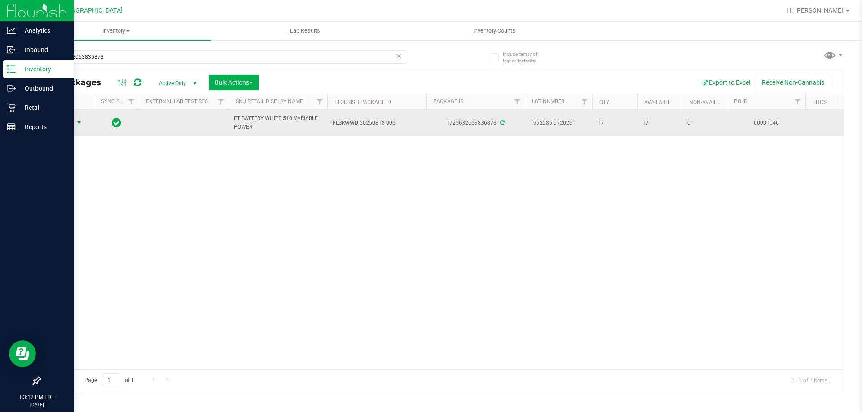
click at [66, 127] on span "Action" at bounding box center [61, 123] width 24 height 13
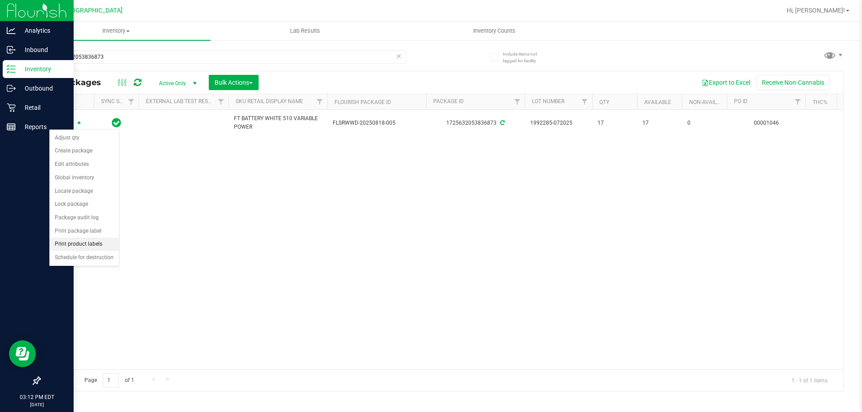
click at [97, 246] on li "Print product labels" at bounding box center [84, 244] width 70 height 13
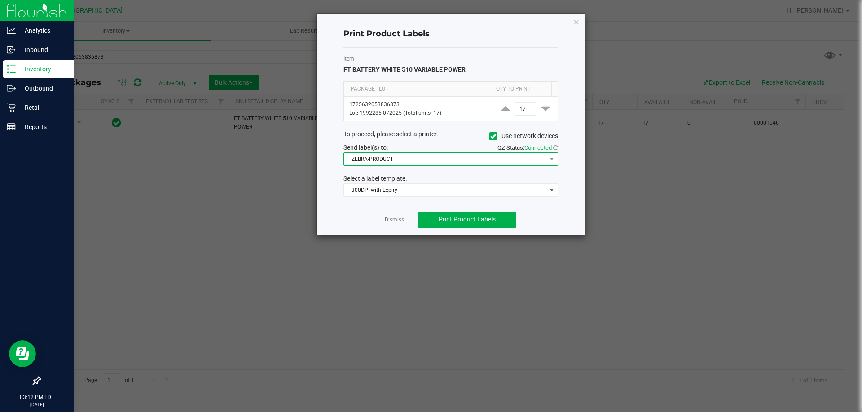
click at [432, 160] on span "ZEBRA-PRODUCT" at bounding box center [445, 159] width 202 height 13
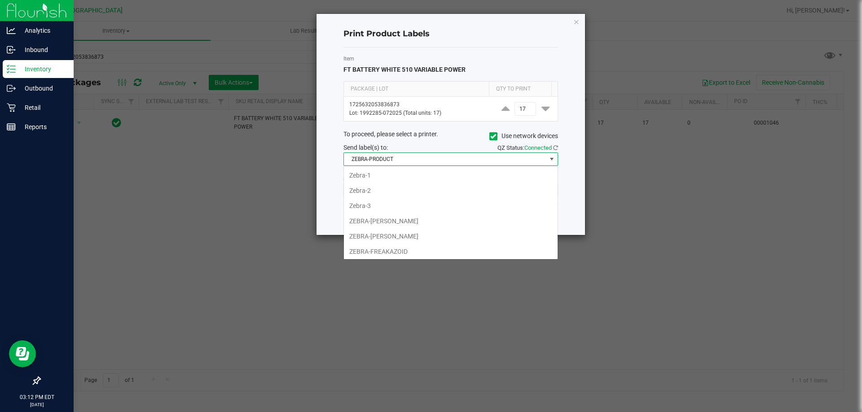
scroll to position [13, 215]
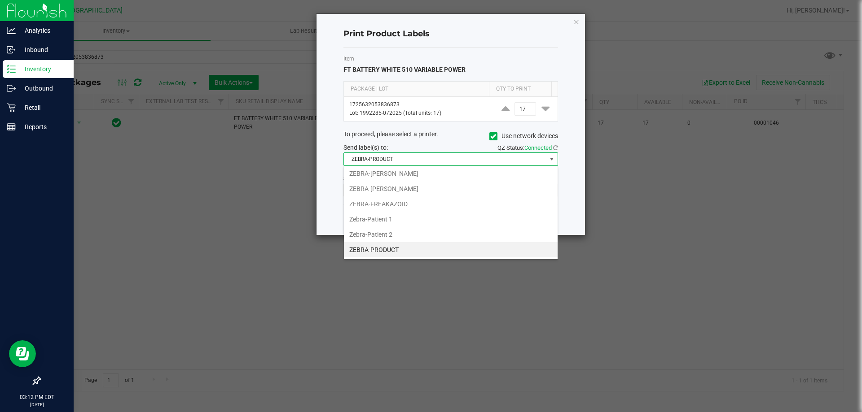
click at [393, 247] on li "ZEBRA-PRODUCT" at bounding box center [451, 249] width 214 height 15
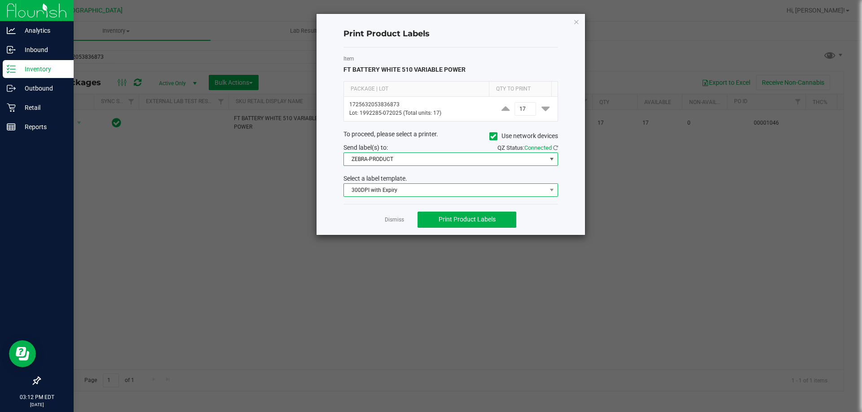
click at [446, 191] on span "300DPI with Expiry" at bounding box center [445, 190] width 202 height 13
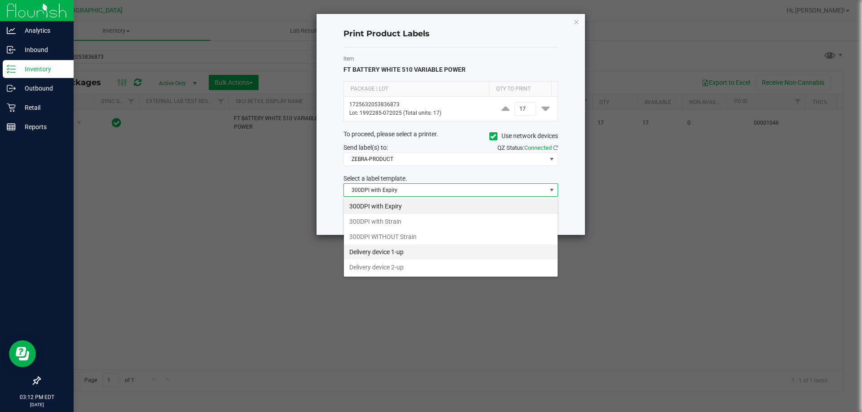
click at [386, 247] on li "Delivery device 1-up" at bounding box center [451, 252] width 214 height 15
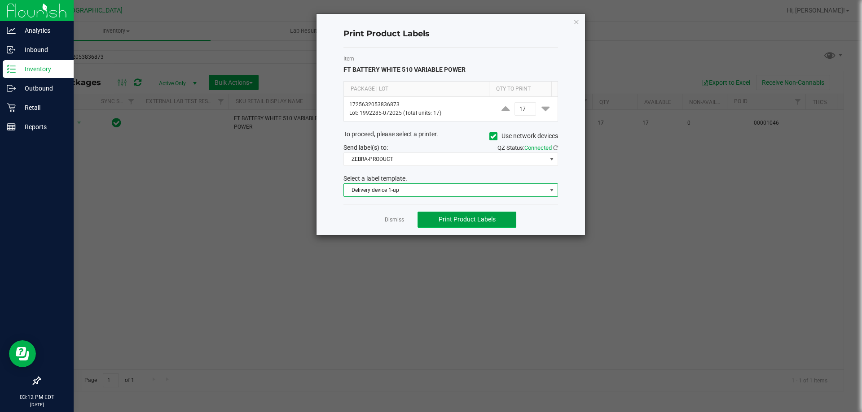
click at [458, 222] on span "Print Product Labels" at bounding box center [466, 219] width 57 height 7
click at [463, 217] on span "Print Product Labels" at bounding box center [466, 219] width 57 height 7
click at [402, 219] on link "Dismiss" at bounding box center [394, 220] width 19 height 8
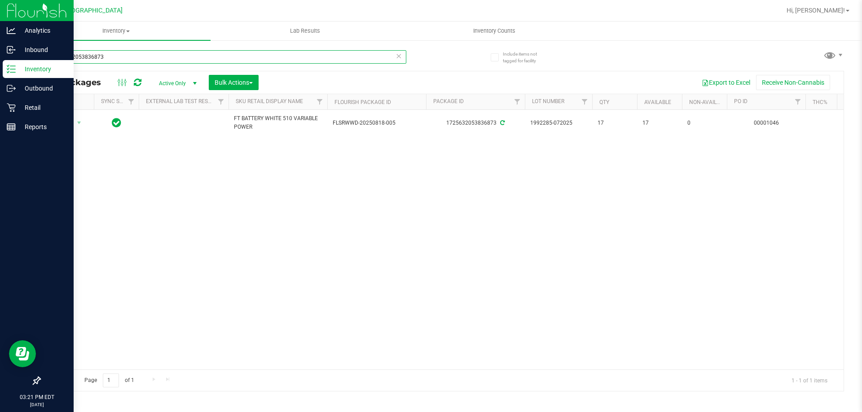
click at [153, 57] on input "1725632053836873" at bounding box center [222, 56] width 367 height 13
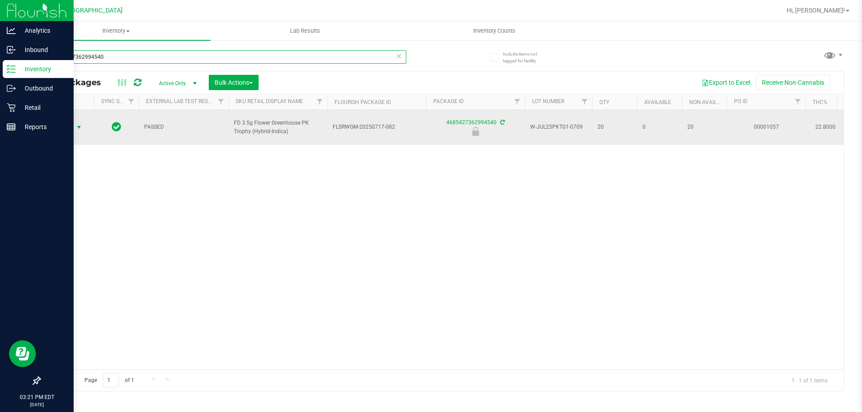
type input "4685427362994540"
click at [80, 124] on span "select" at bounding box center [78, 127] width 7 height 7
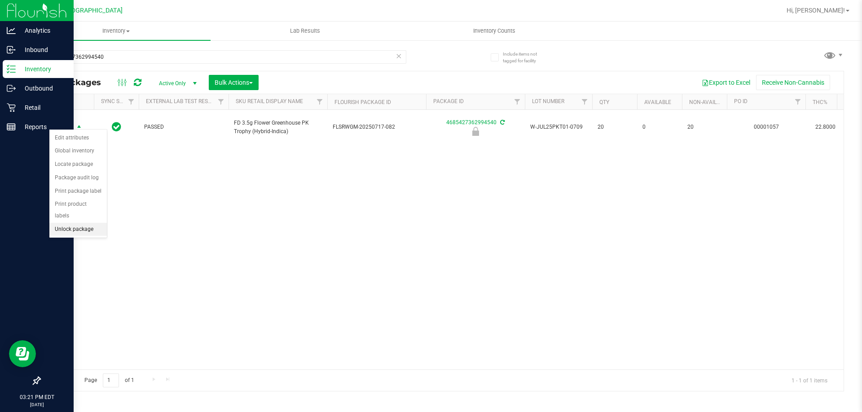
click at [76, 223] on li "Unlock package" at bounding box center [77, 229] width 57 height 13
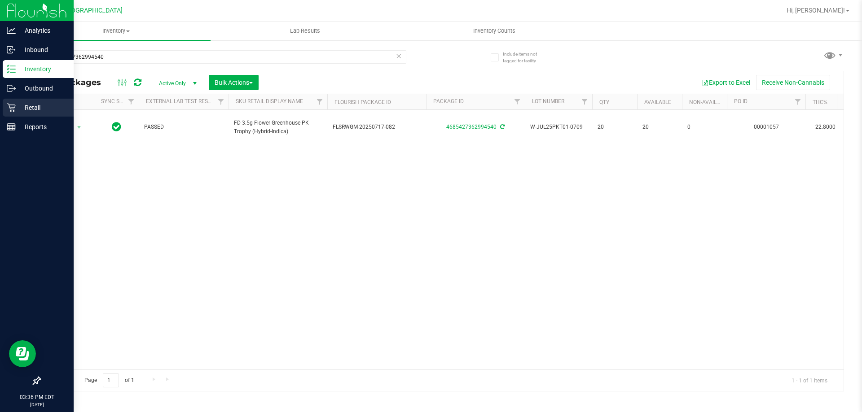
click at [9, 107] on icon at bounding box center [11, 107] width 9 height 9
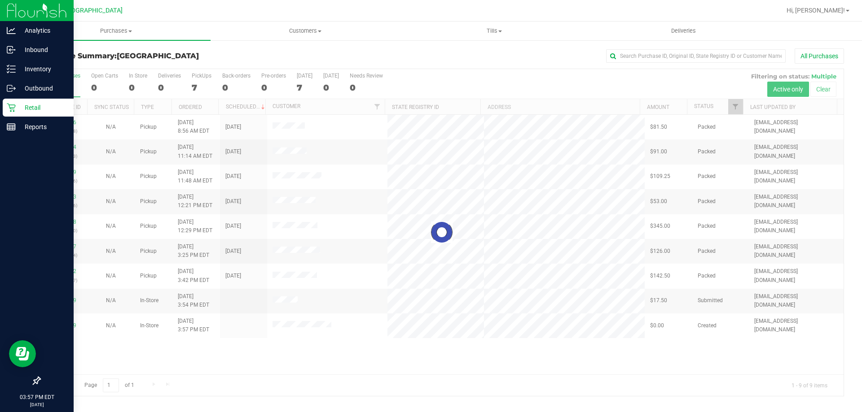
click at [15, 111] on icon at bounding box center [11, 107] width 9 height 9
click at [17, 109] on p "Retail" at bounding box center [43, 107] width 54 height 11
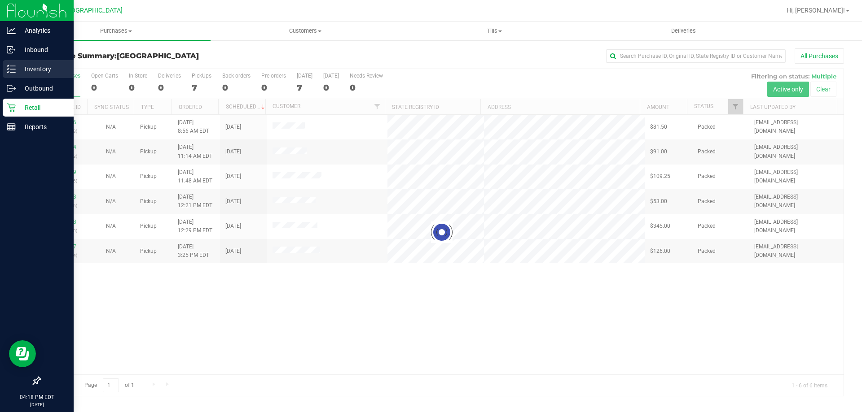
click at [18, 70] on p "Inventory" at bounding box center [43, 69] width 54 height 11
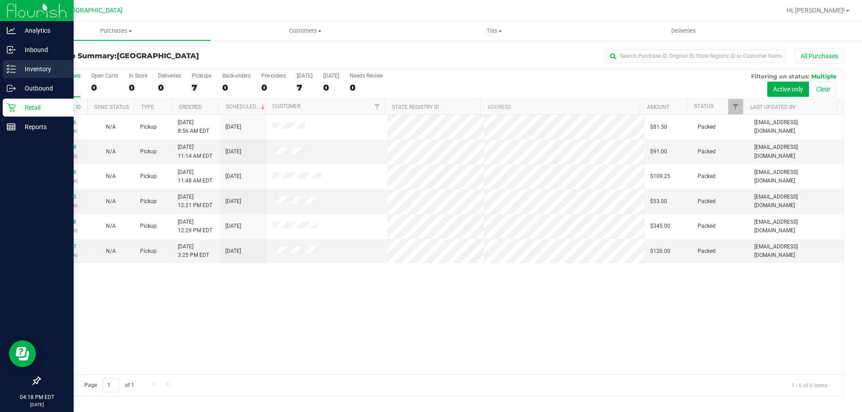
click at [51, 62] on div "Inventory" at bounding box center [38, 69] width 71 height 18
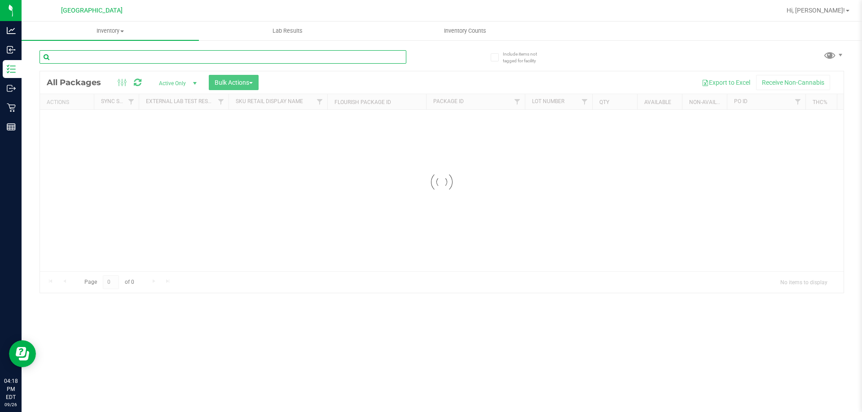
click at [118, 56] on input "text" at bounding box center [222, 56] width 367 height 13
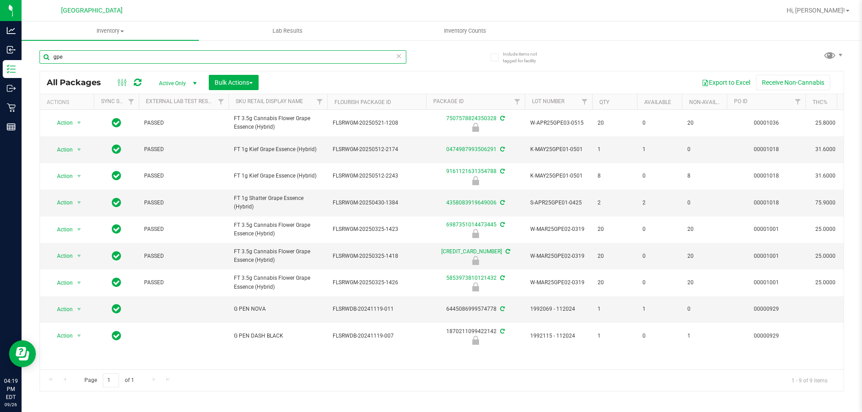
click at [118, 56] on input "gpe" at bounding box center [222, 56] width 367 height 13
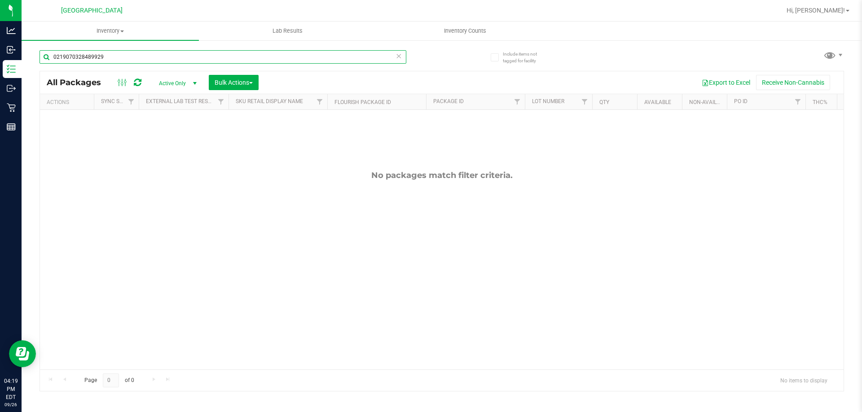
click at [118, 56] on input "0219070328489929" at bounding box center [222, 56] width 367 height 13
click at [118, 56] on input "6168101710190175" at bounding box center [222, 56] width 367 height 13
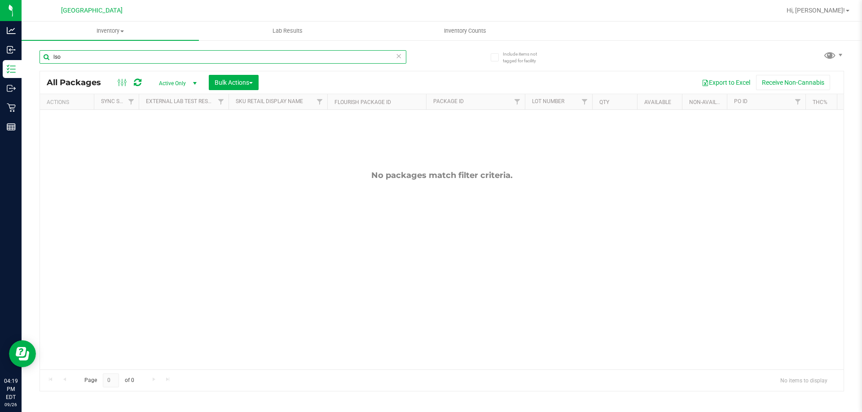
type input "lso"
click at [118, 56] on input "lso" at bounding box center [222, 56] width 367 height 13
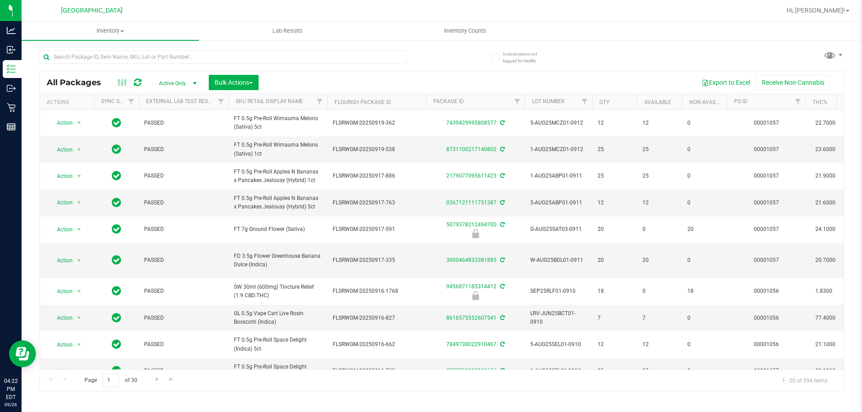
click at [106, 84] on span "All Packages" at bounding box center [78, 83] width 63 height 10
click at [168, 61] on input "text" at bounding box center [222, 56] width 367 height 13
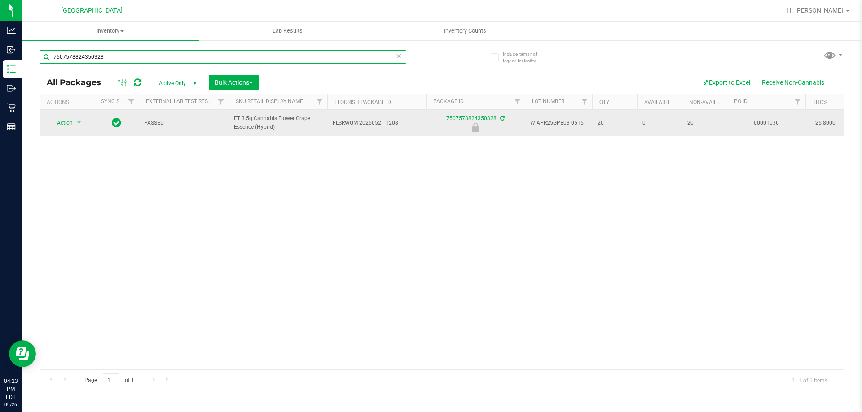
type input "7507578824350328"
click at [66, 125] on span "Action" at bounding box center [61, 123] width 24 height 13
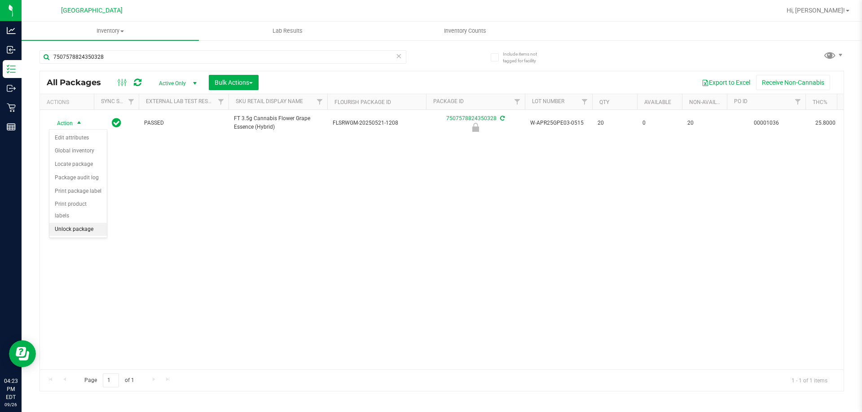
click at [75, 223] on li "Unlock package" at bounding box center [77, 229] width 57 height 13
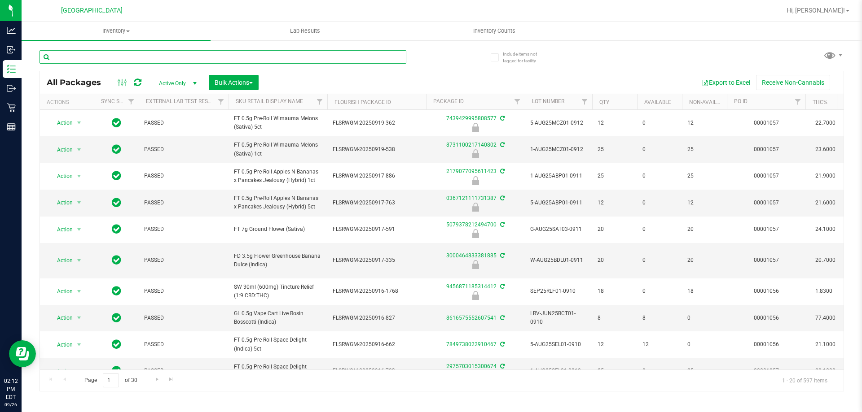
click at [105, 61] on input "text" at bounding box center [222, 56] width 367 height 13
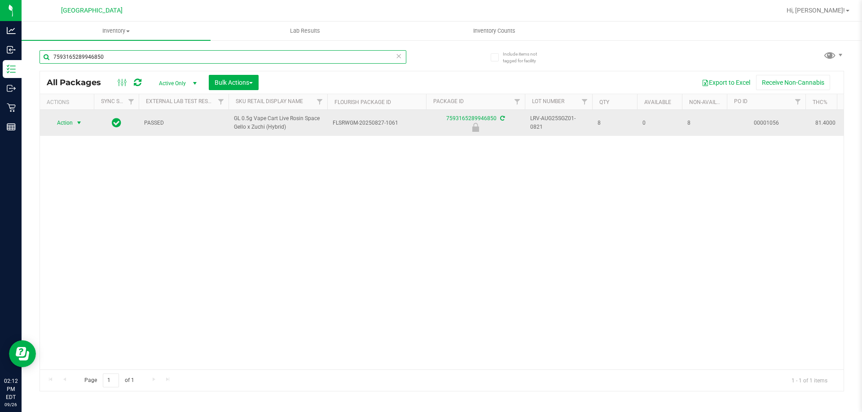
type input "7593165289946850"
click at [76, 125] on span "select" at bounding box center [78, 122] width 7 height 7
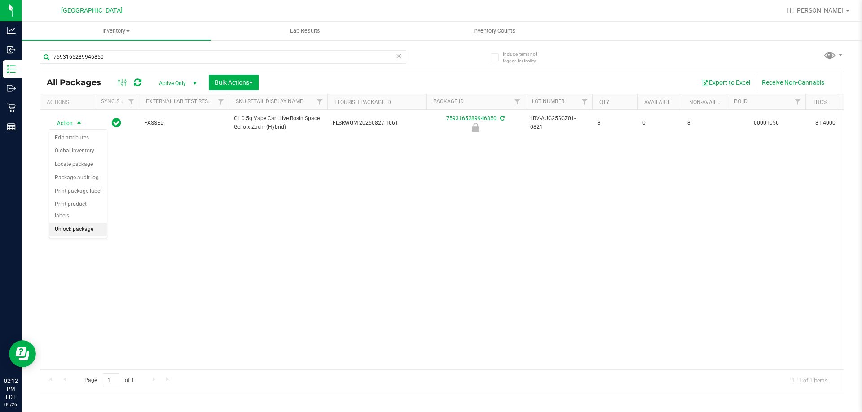
click at [71, 223] on li "Unlock package" at bounding box center [77, 229] width 57 height 13
drag, startPoint x: 659, startPoint y: 124, endPoint x: 500, endPoint y: 71, distance: 167.9
click at [500, 71] on div "All Packages Active Only Active Only Lab Samples Locked All External Internal B…" at bounding box center [441, 231] width 804 height 321
click at [538, 177] on div "Action Action Adjust qty Create package Edit attributes Global inventory Locate…" at bounding box center [441, 240] width 803 height 260
